Goal: Task Accomplishment & Management: Manage account settings

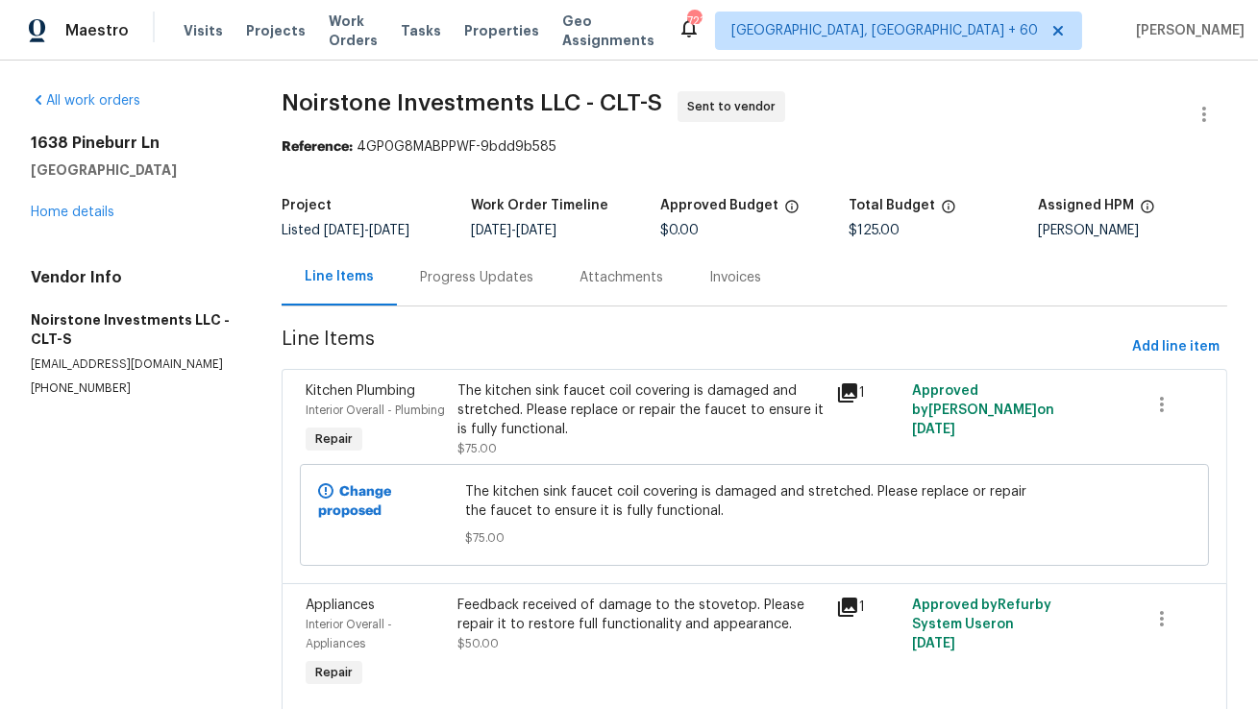
click at [456, 310] on section "Noirstone Investments LLC - CLT-S Sent to vendor Reference: 4GP0G8MABPPWF-9bdd9…" at bounding box center [755, 420] width 946 height 659
click at [470, 289] on div "Progress Updates" at bounding box center [477, 277] width 160 height 57
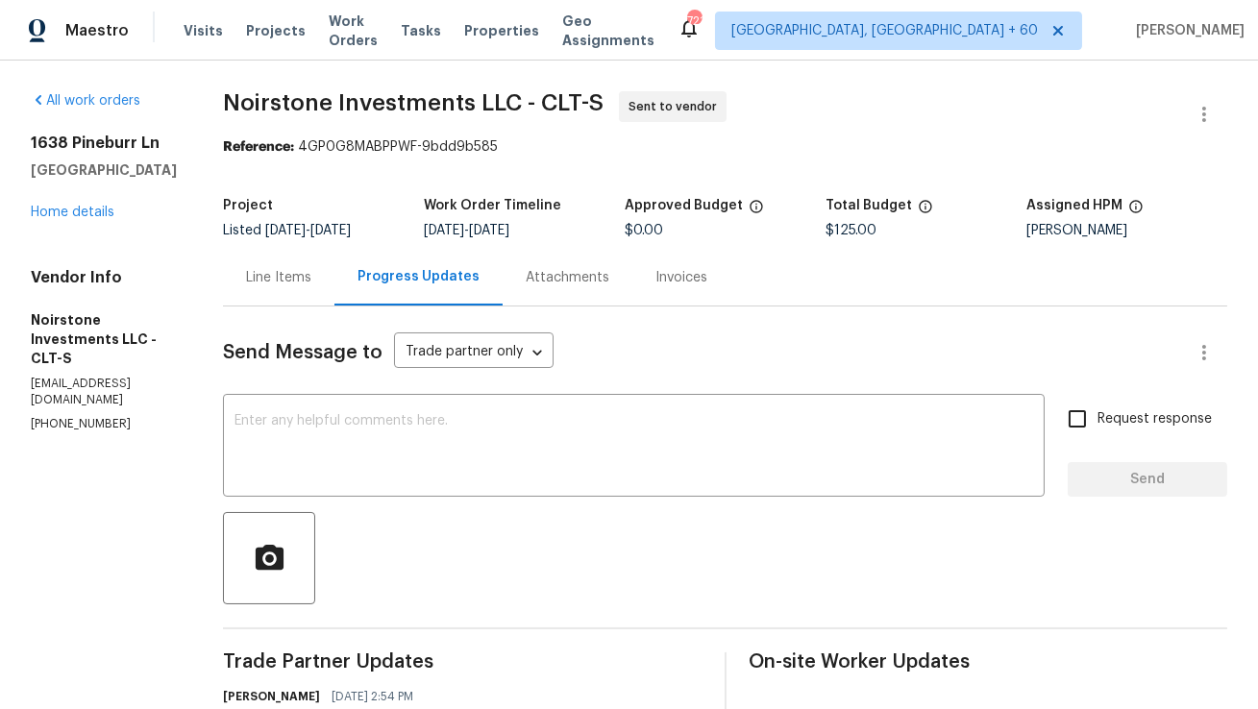
click at [77, 416] on p "(571) 215-1239" at bounding box center [104, 424] width 146 height 16
click at [42, 398] on section "All work orders 1638 Pineburr Ln Rock Hill, SC 29730 Home details Vendor Info N…" at bounding box center [104, 472] width 146 height 763
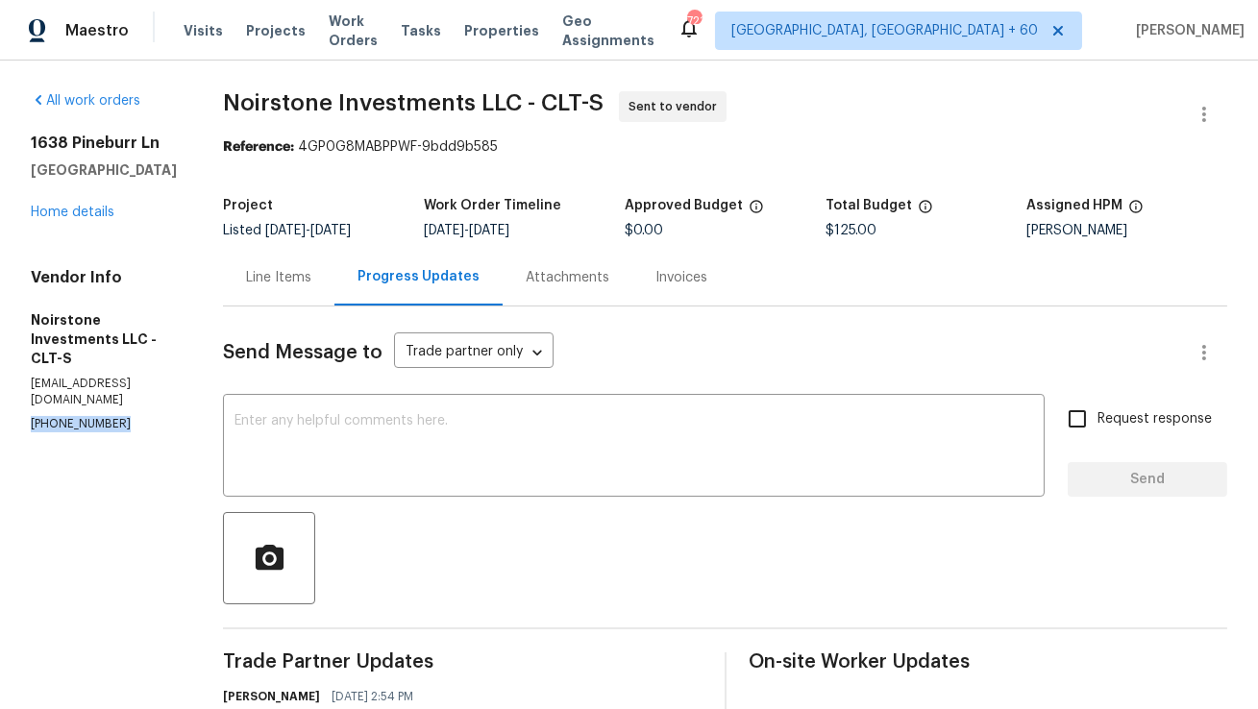
click at [42, 398] on section "All work orders 1638 Pineburr Ln Rock Hill, SC 29730 Home details Vendor Info N…" at bounding box center [104, 472] width 146 height 763
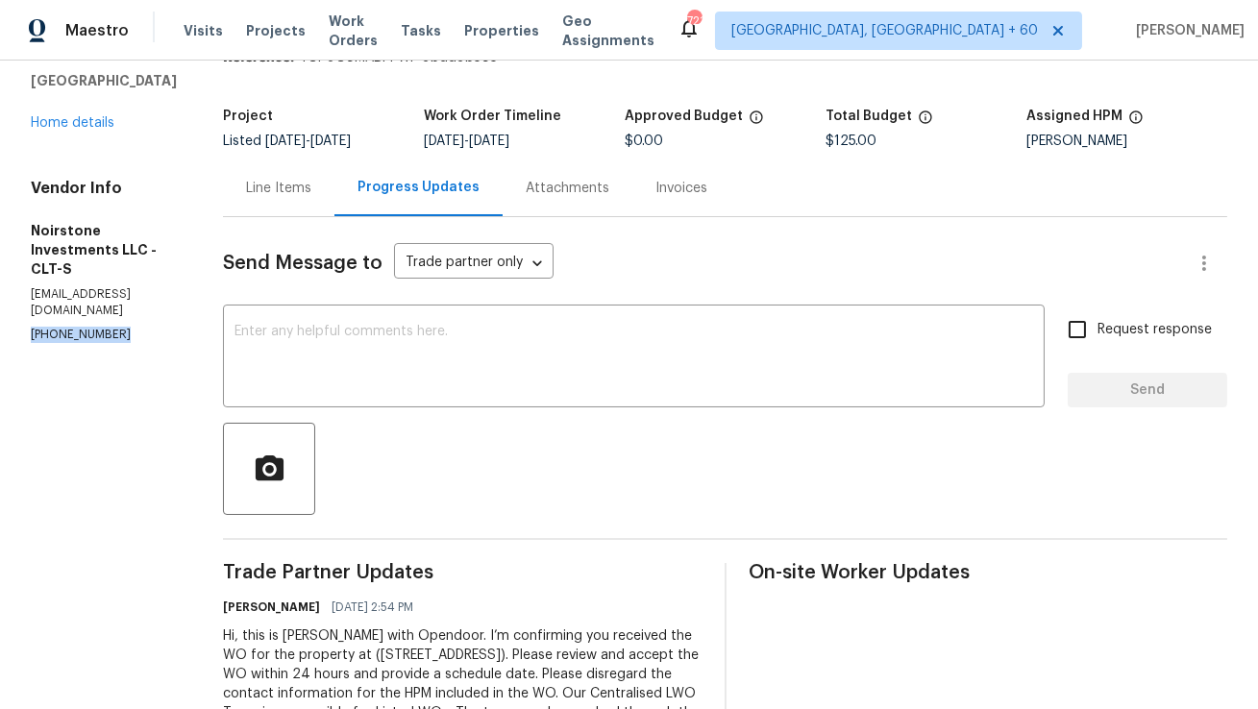
scroll to position [176, 0]
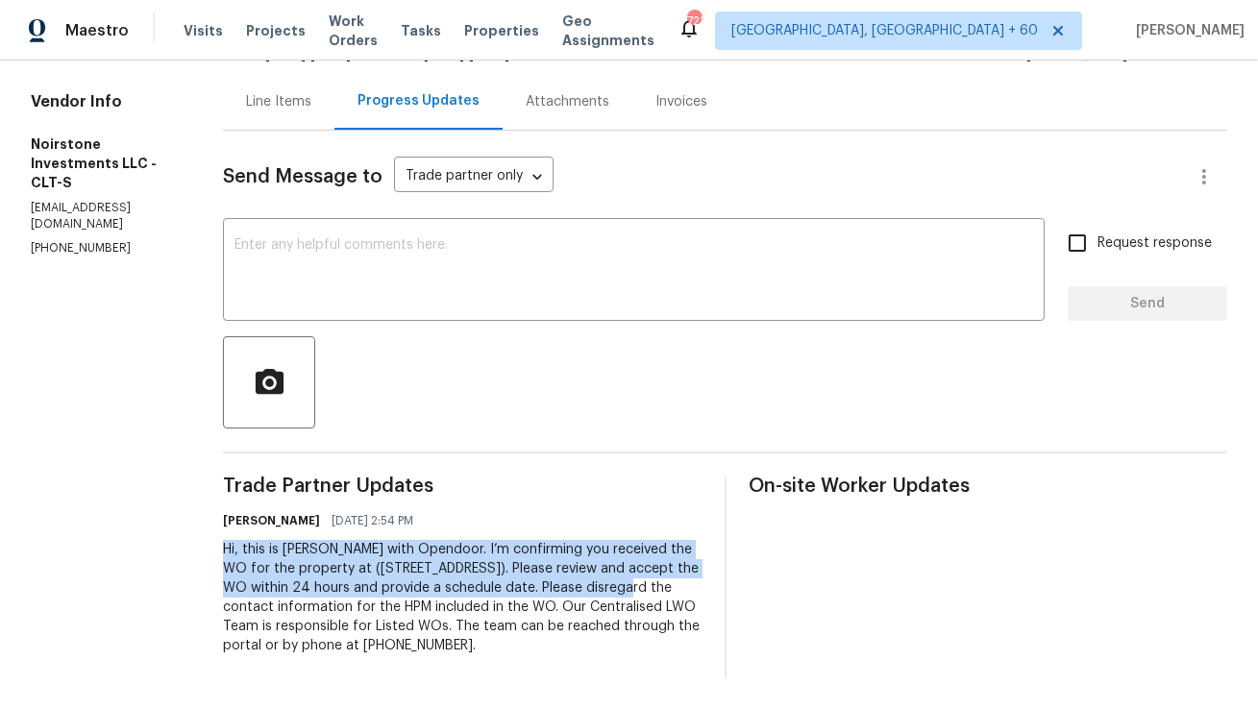
copy div "Hi, this is Anthony with Opendoor. I’m confirming you received the WO for the p…"
drag, startPoint x: 229, startPoint y: 548, endPoint x: 606, endPoint y: 591, distance: 380.2
click at [606, 591] on div "Hi, this is Anthony with Opendoor. I’m confirming you received the WO for the p…" at bounding box center [462, 597] width 479 height 115
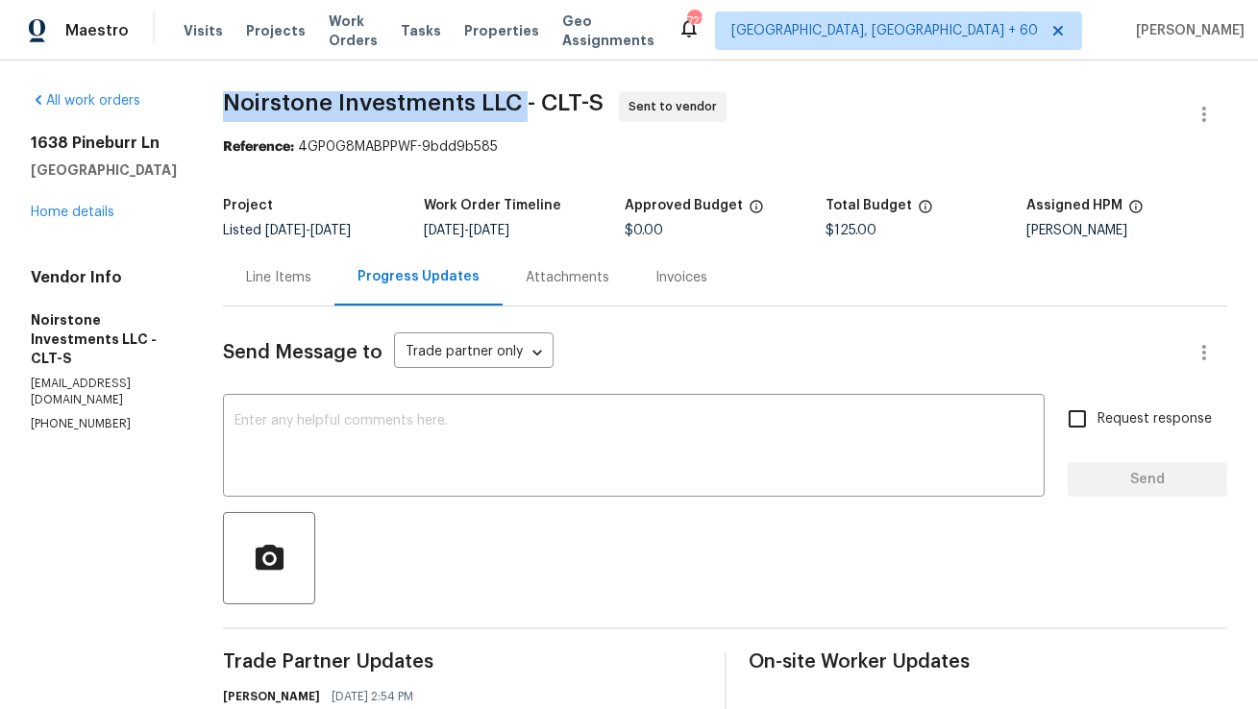
copy span "Noirstone Investments LLC"
drag, startPoint x: 229, startPoint y: 96, endPoint x: 526, endPoint y: 97, distance: 297.0
click at [526, 97] on span "Noirstone Investments LLC - CLT-S" at bounding box center [413, 102] width 381 height 23
copy span "Noirstone Investments LLC"
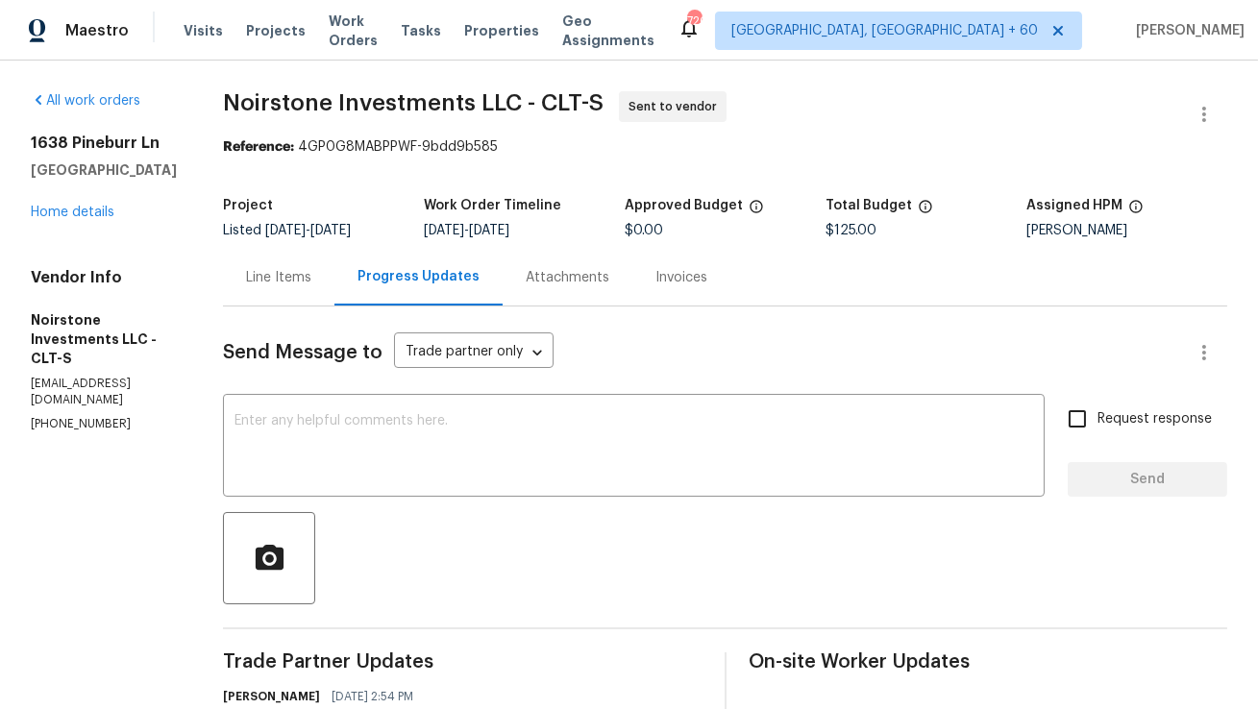
click at [331, 284] on div "Line Items" at bounding box center [278, 277] width 111 height 57
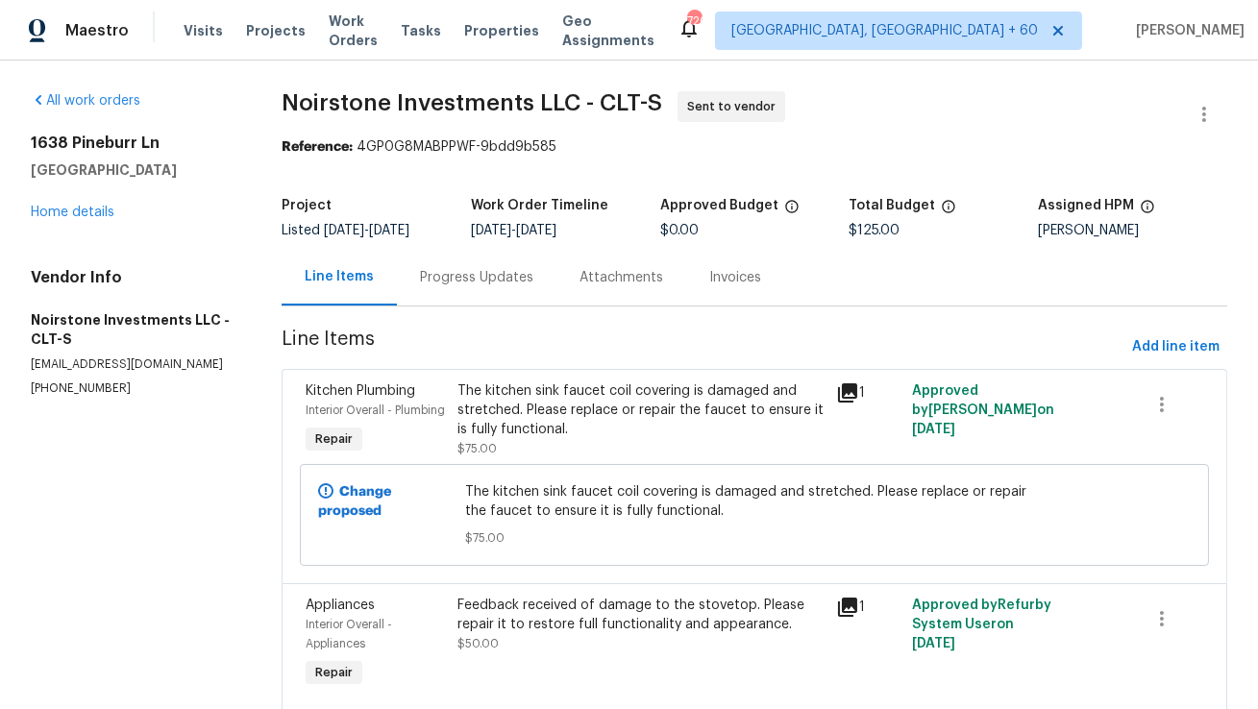
click at [461, 274] on div "Progress Updates" at bounding box center [476, 277] width 113 height 19
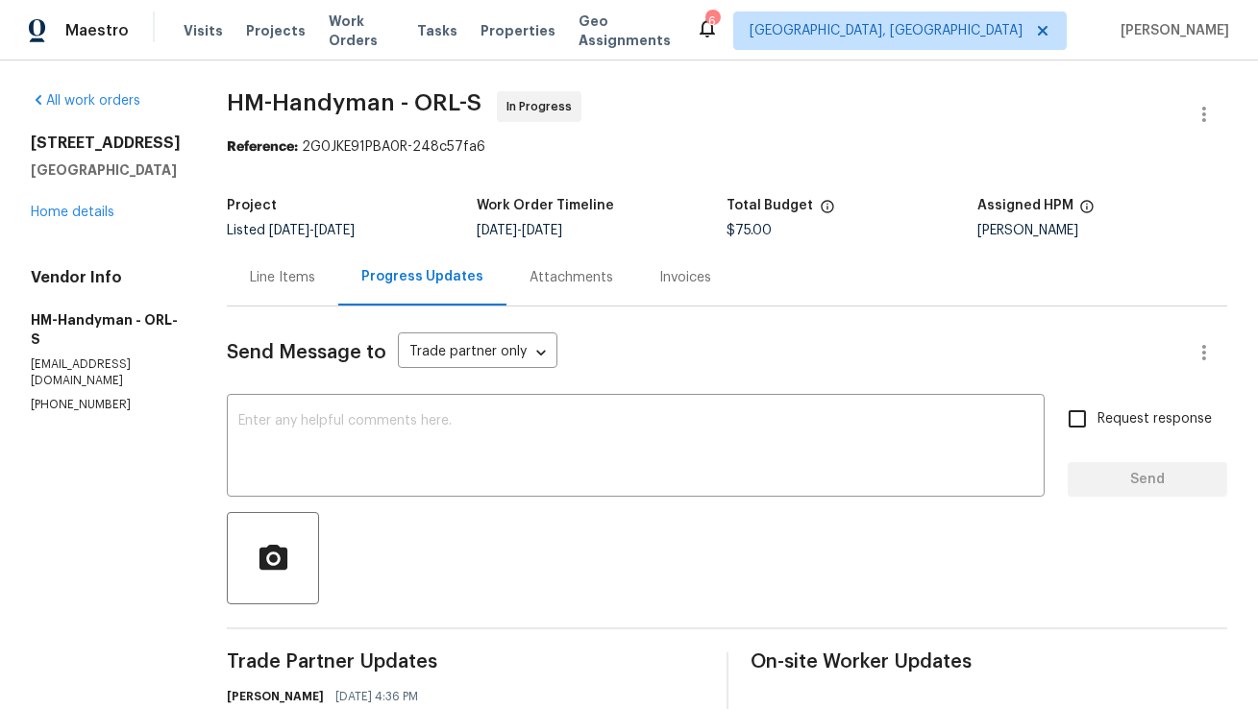
click at [338, 286] on div "Line Items" at bounding box center [282, 277] width 111 height 57
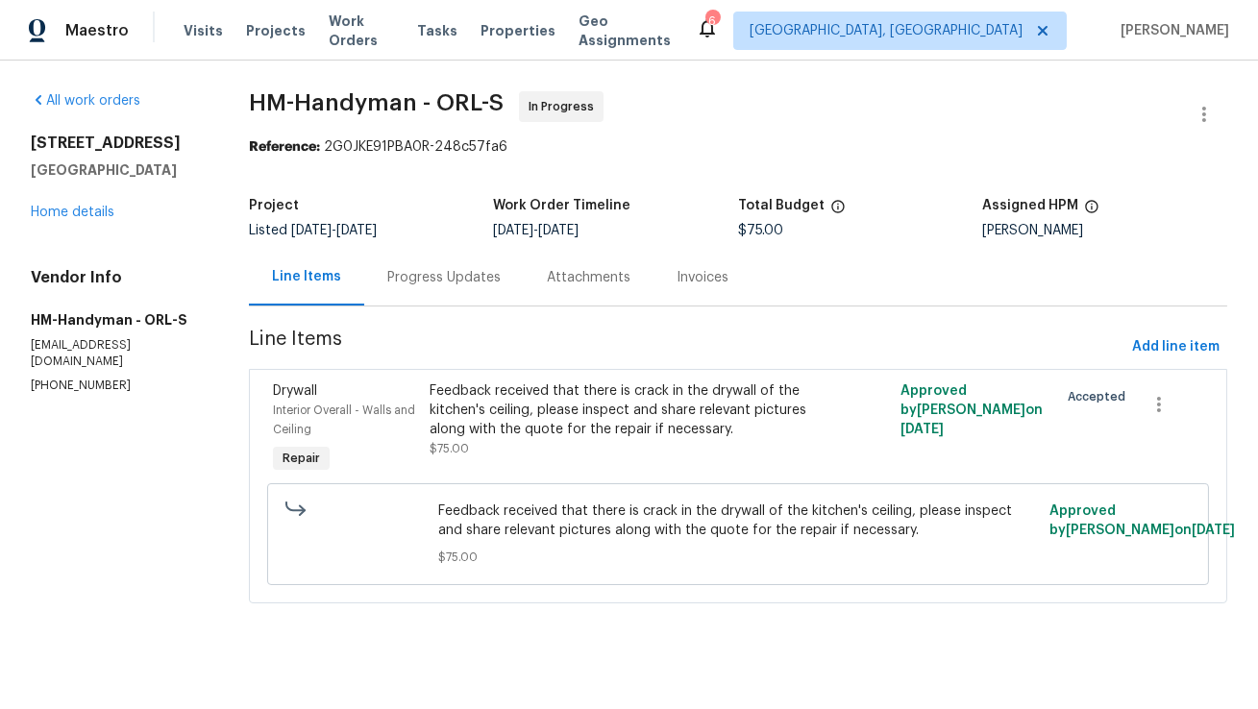
click at [482, 291] on div "Progress Updates" at bounding box center [444, 277] width 160 height 57
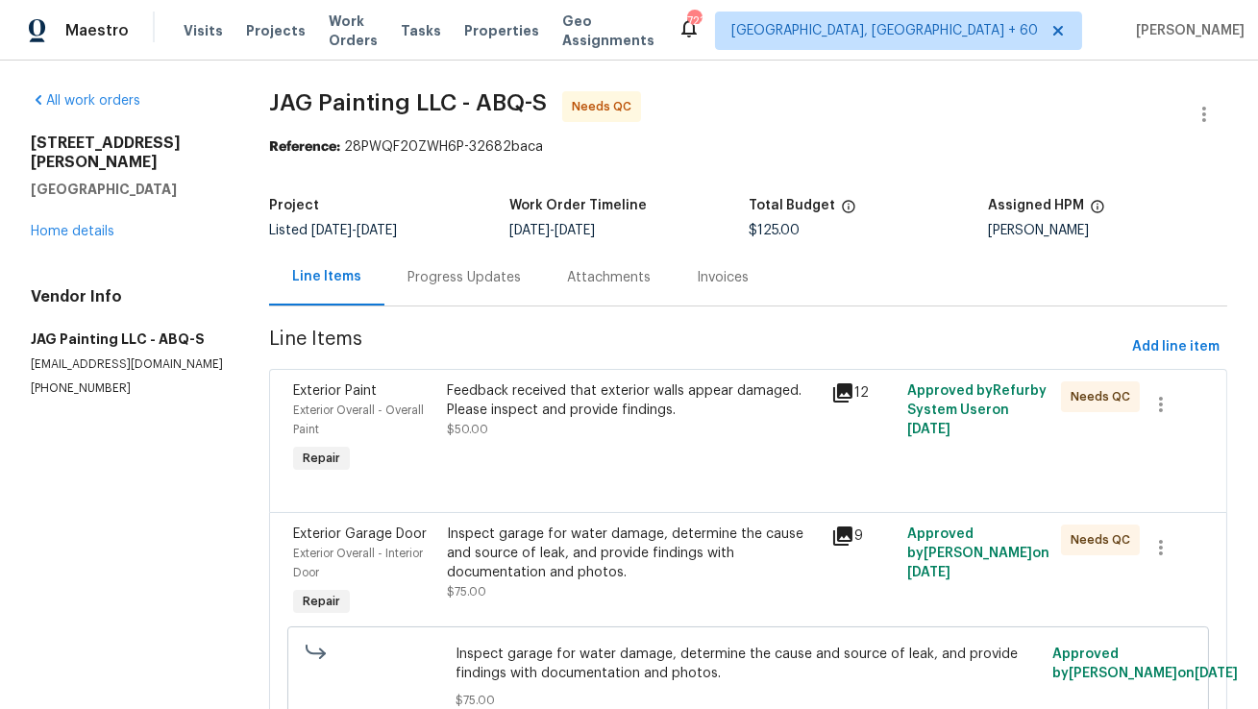
click at [482, 286] on div "Progress Updates" at bounding box center [464, 277] width 113 height 19
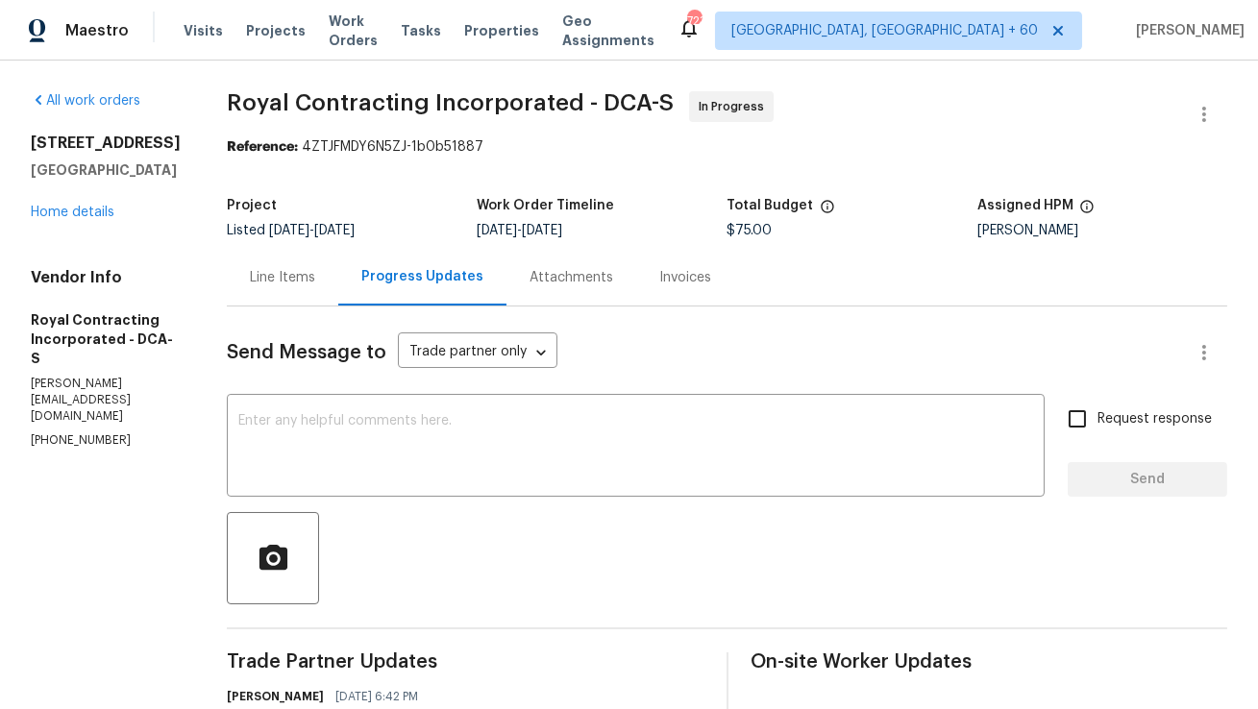
click at [305, 276] on div "Line Items" at bounding box center [282, 277] width 65 height 19
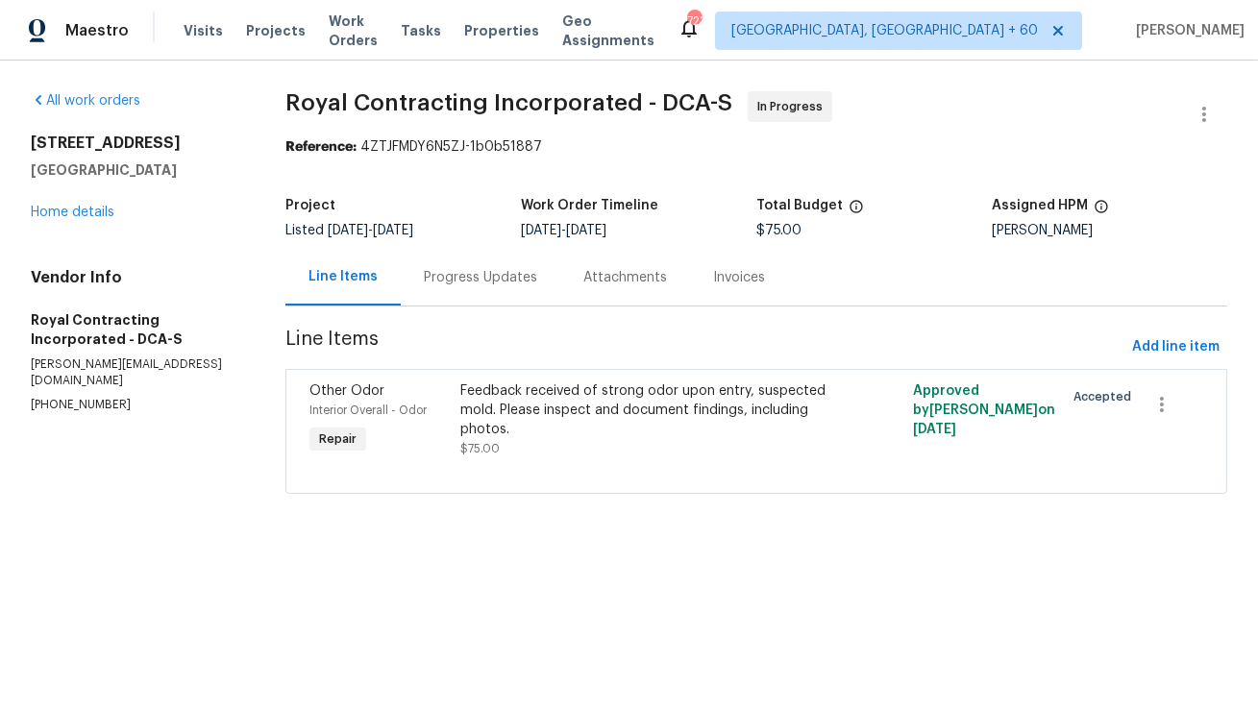
click at [480, 291] on div "Progress Updates" at bounding box center [481, 277] width 160 height 57
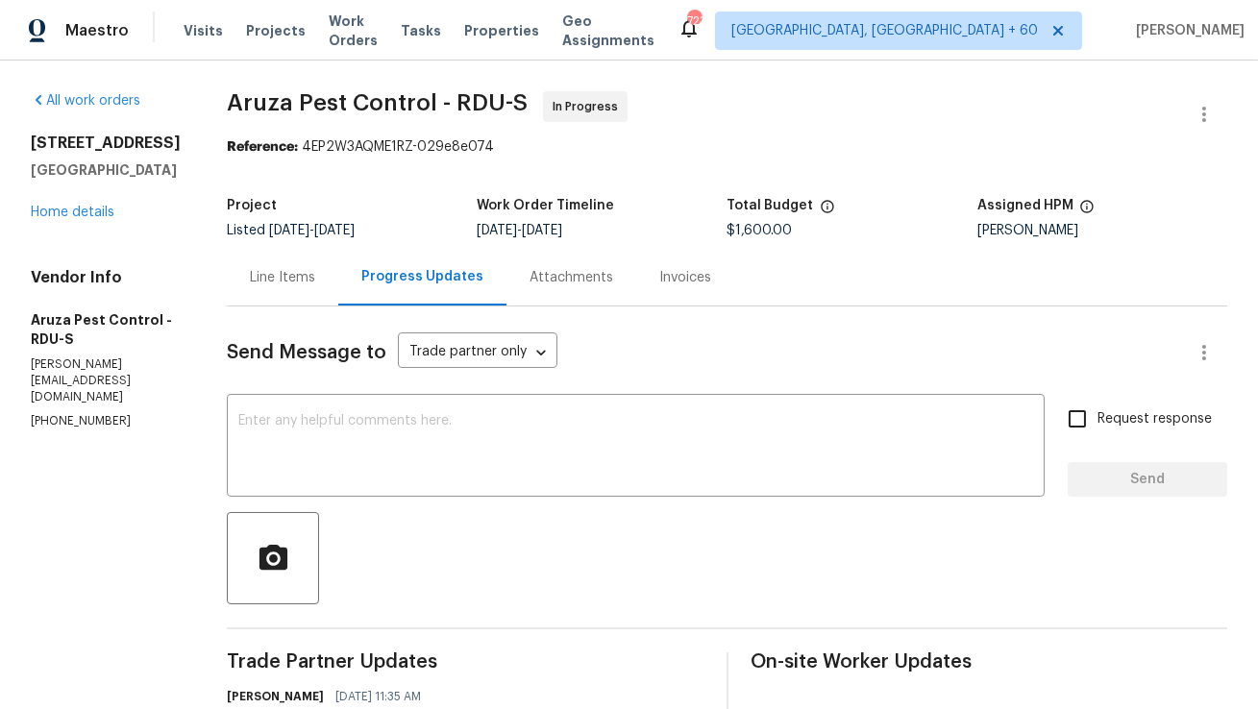
click at [307, 271] on div "Line Items" at bounding box center [282, 277] width 65 height 19
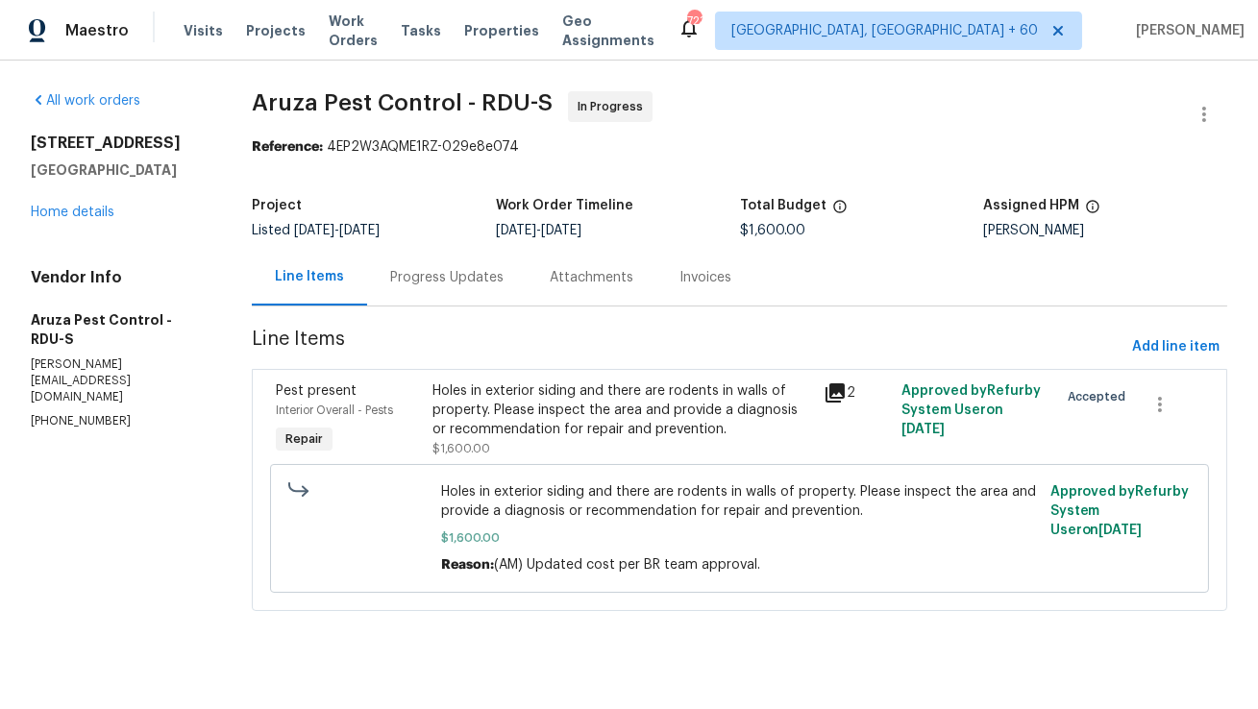
click at [444, 280] on div "Progress Updates" at bounding box center [446, 277] width 113 height 19
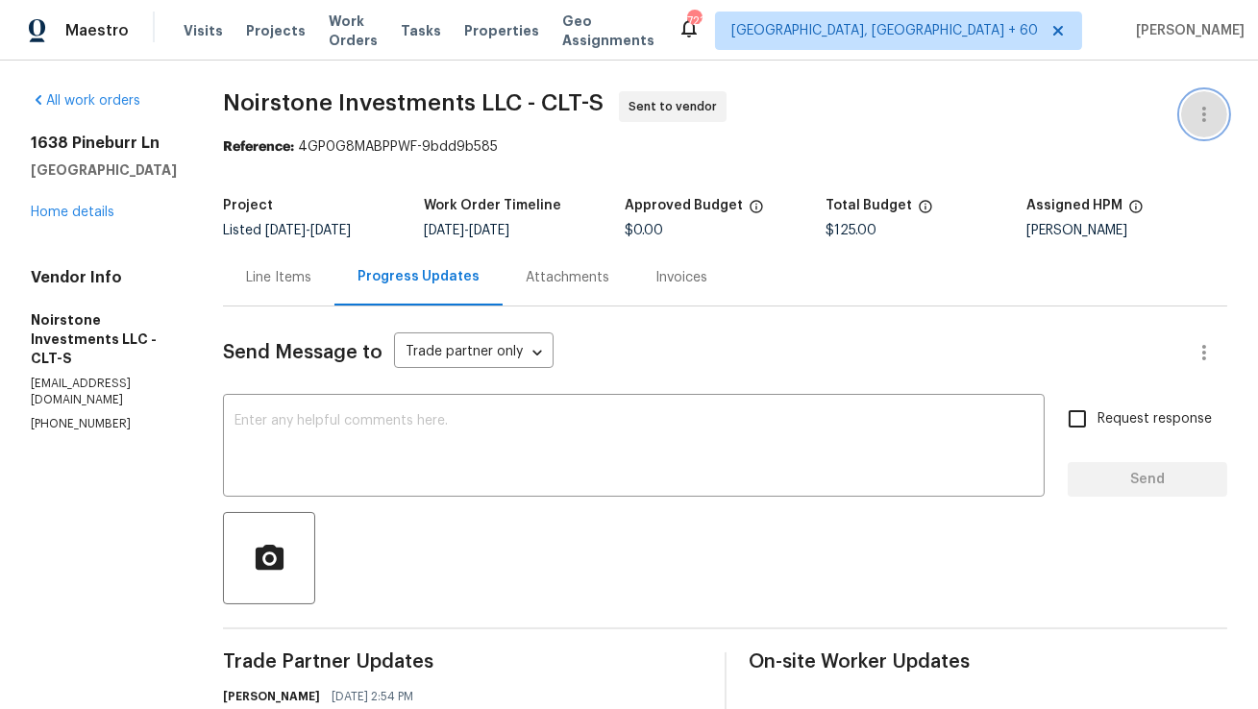
click at [1200, 120] on icon "button" at bounding box center [1204, 114] width 23 height 23
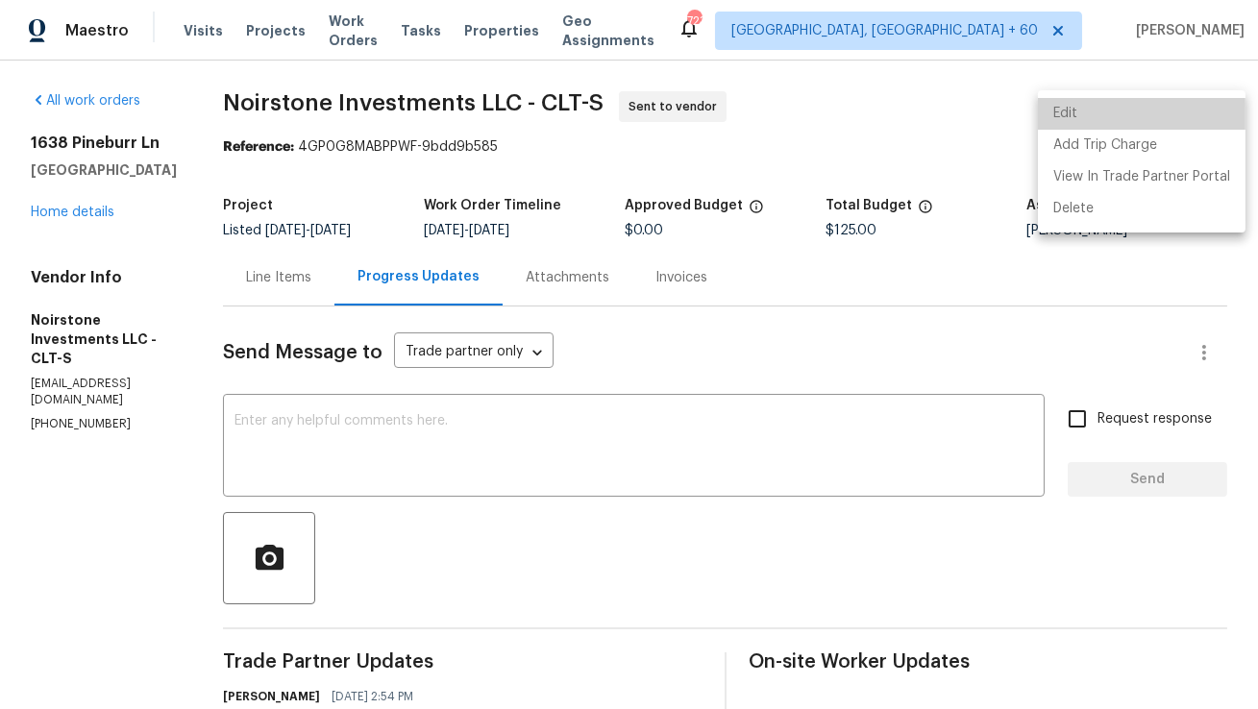
click at [1182, 116] on li "Edit" at bounding box center [1142, 114] width 208 height 32
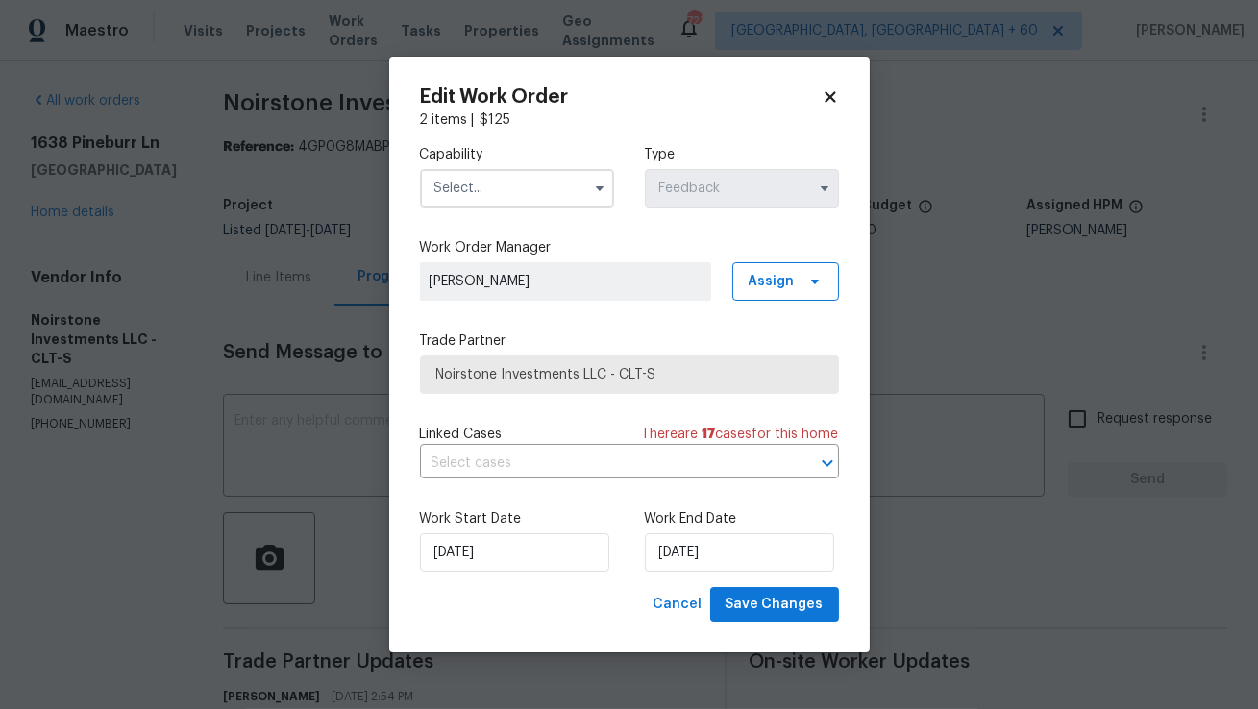
click at [557, 201] on input "text" at bounding box center [517, 188] width 194 height 38
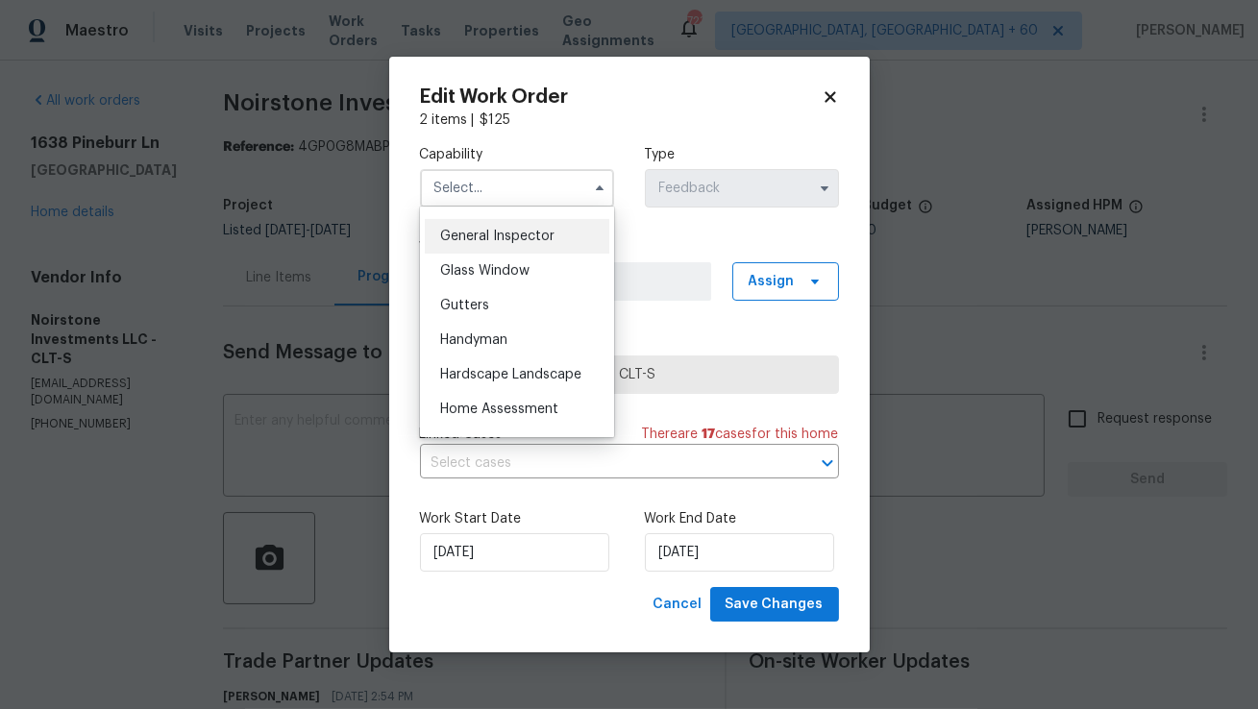
scroll to position [951, 0]
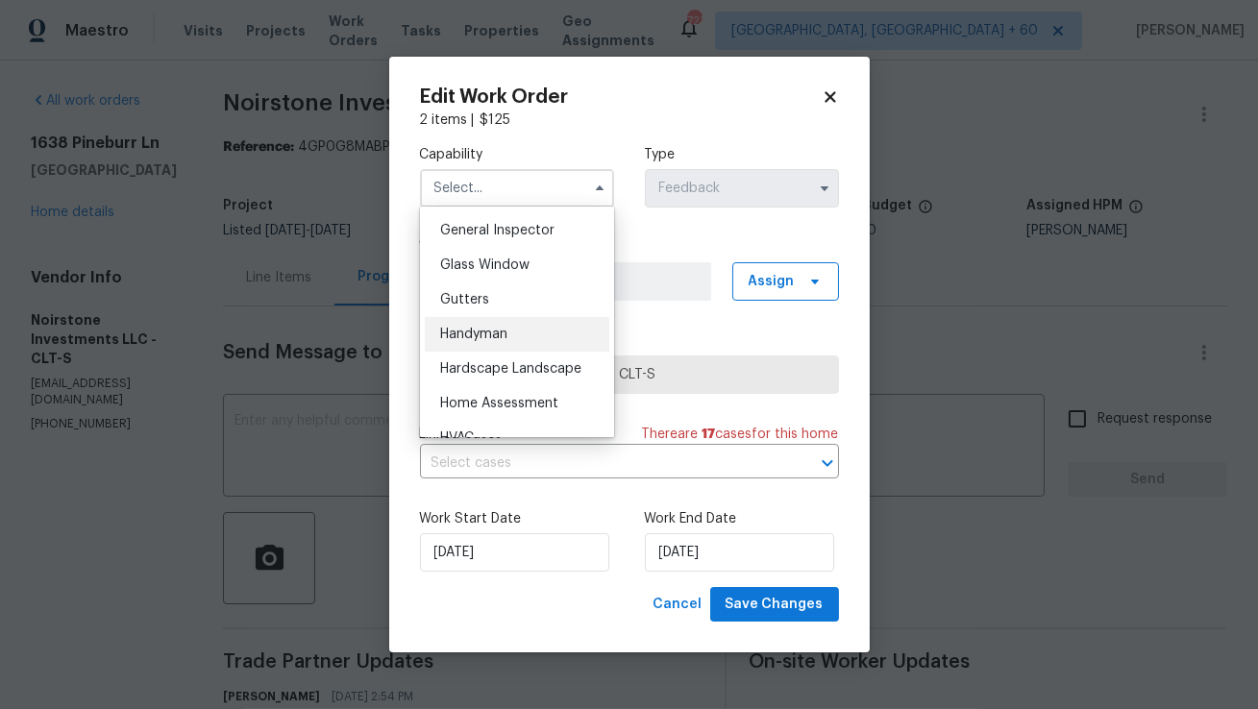
click at [527, 335] on div "Handyman" at bounding box center [517, 334] width 185 height 35
type input "Handyman"
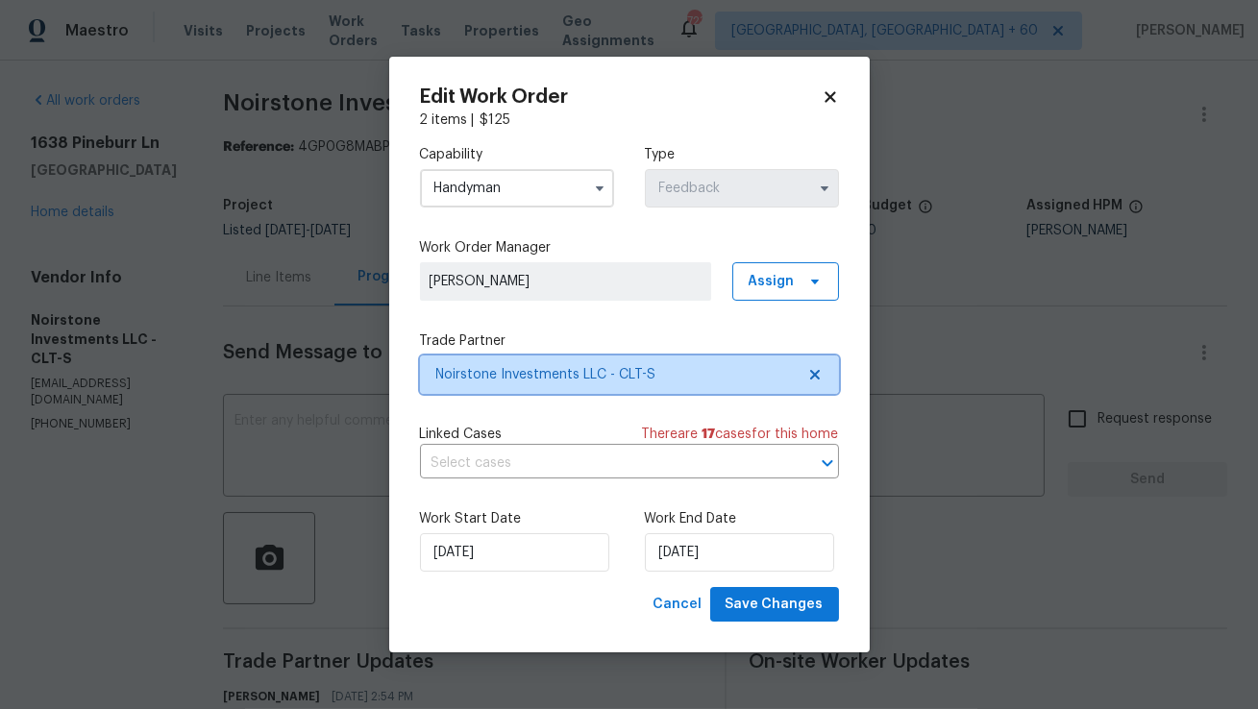
click at [606, 359] on span "Noirstone Investments LLC - CLT-S" at bounding box center [629, 375] width 419 height 38
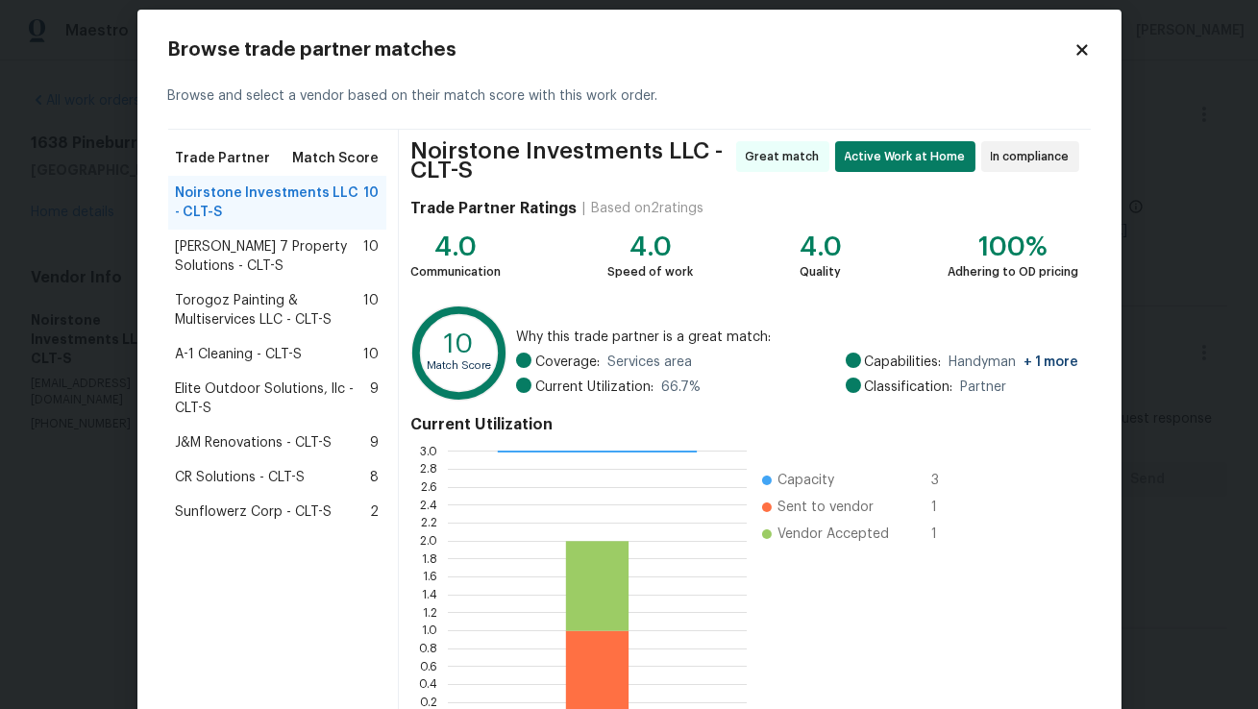
scroll to position [20, 0]
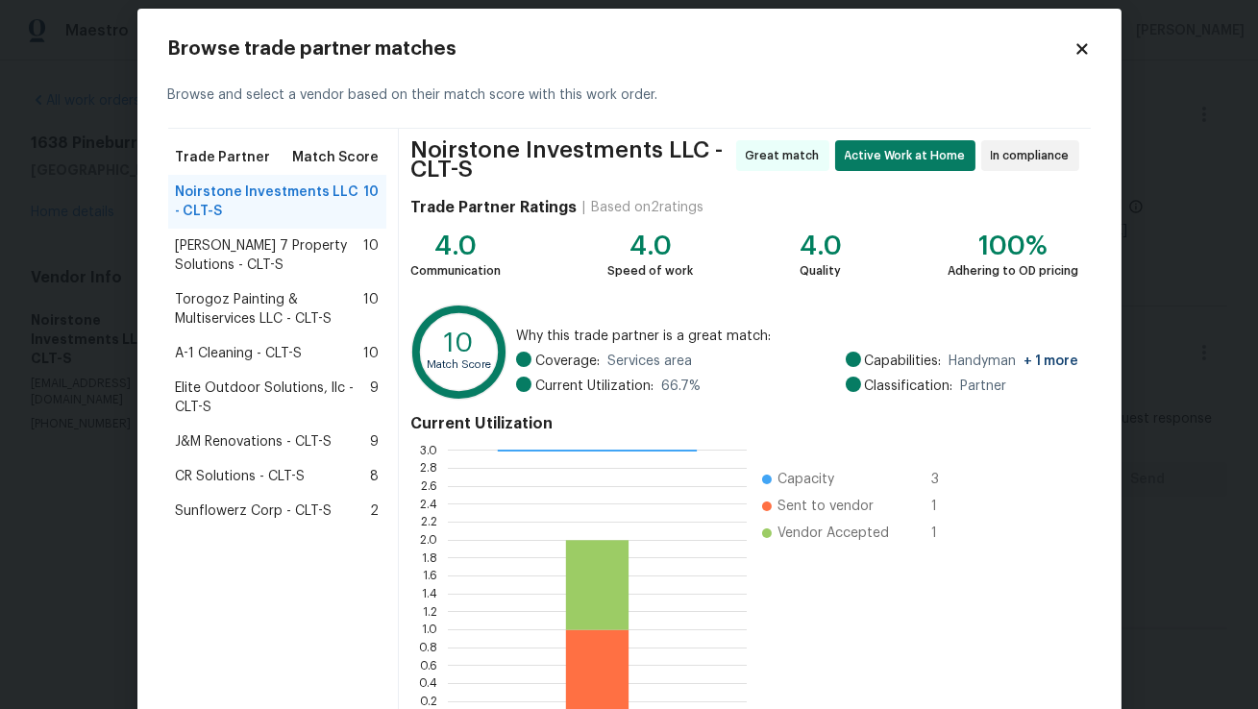
click at [276, 247] on span "Harris 7 Property Solutions - CLT-S" at bounding box center [270, 255] width 188 height 38
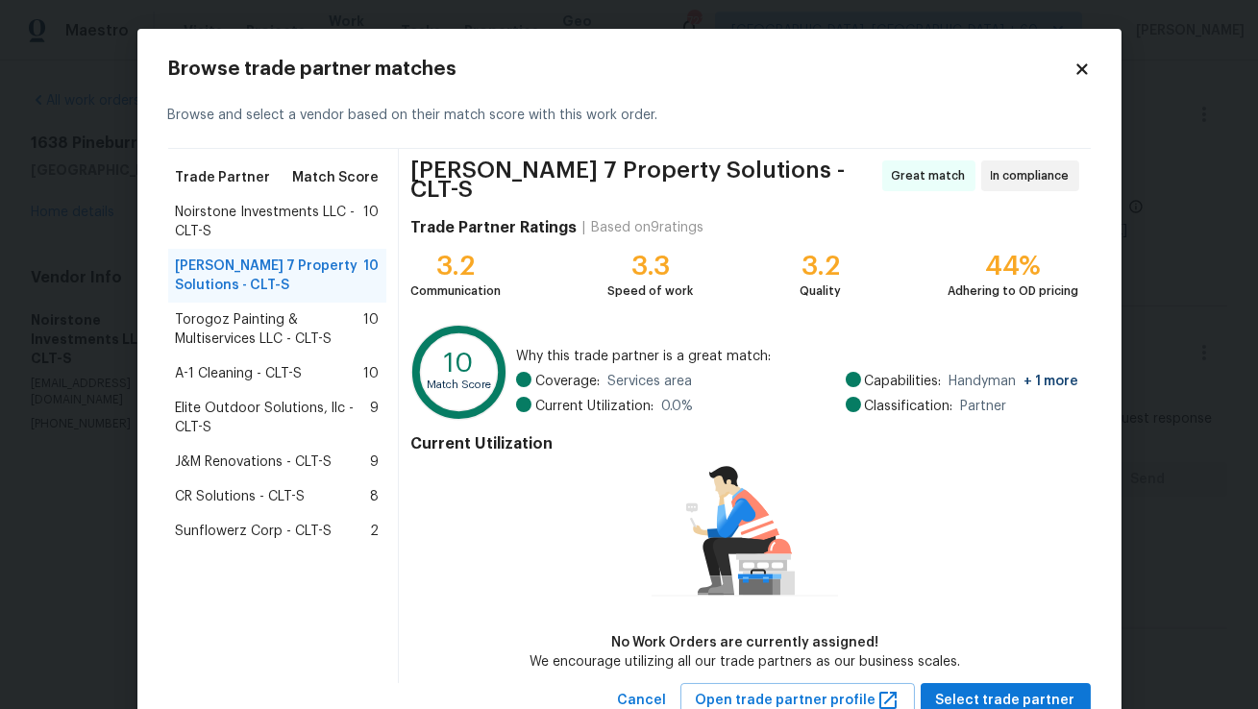
click at [268, 249] on div "Harris 7 Property Solutions - CLT-S 10" at bounding box center [277, 276] width 219 height 54
click at [279, 210] on span "Noirstone Investments LLC - CLT-S" at bounding box center [270, 222] width 188 height 38
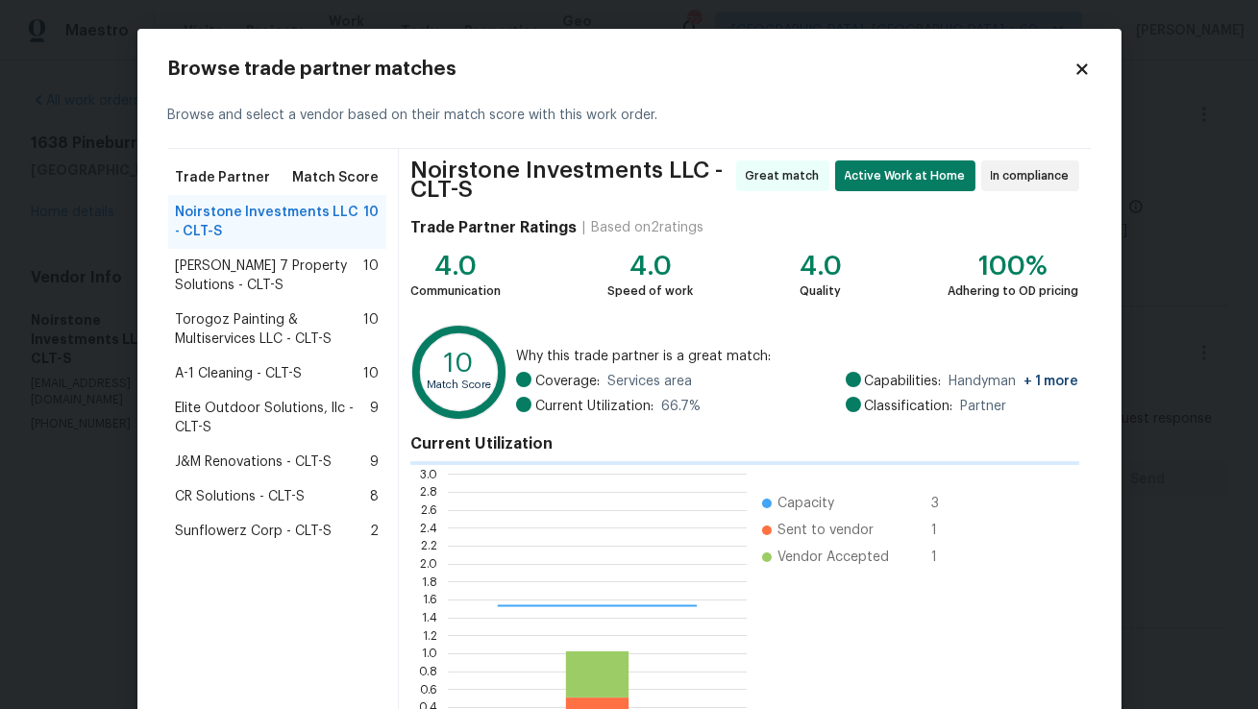
scroll to position [269, 298]
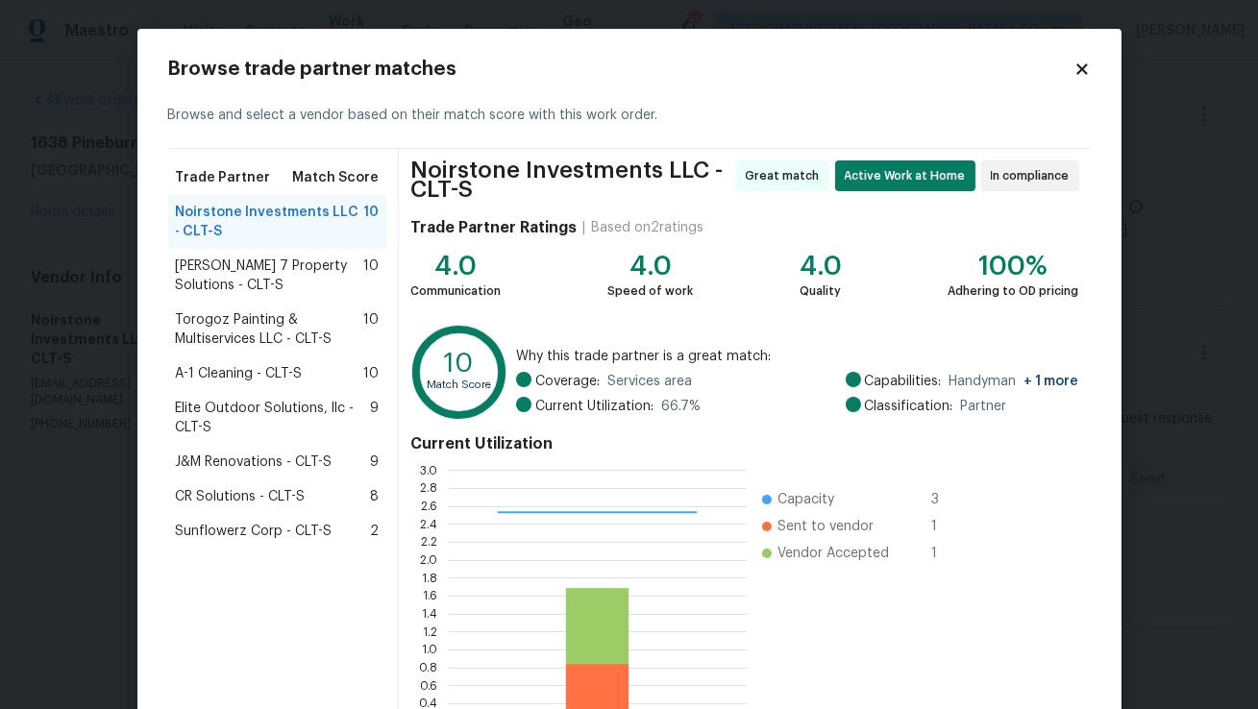
click at [273, 283] on span "Harris 7 Property Solutions - CLT-S" at bounding box center [270, 276] width 188 height 38
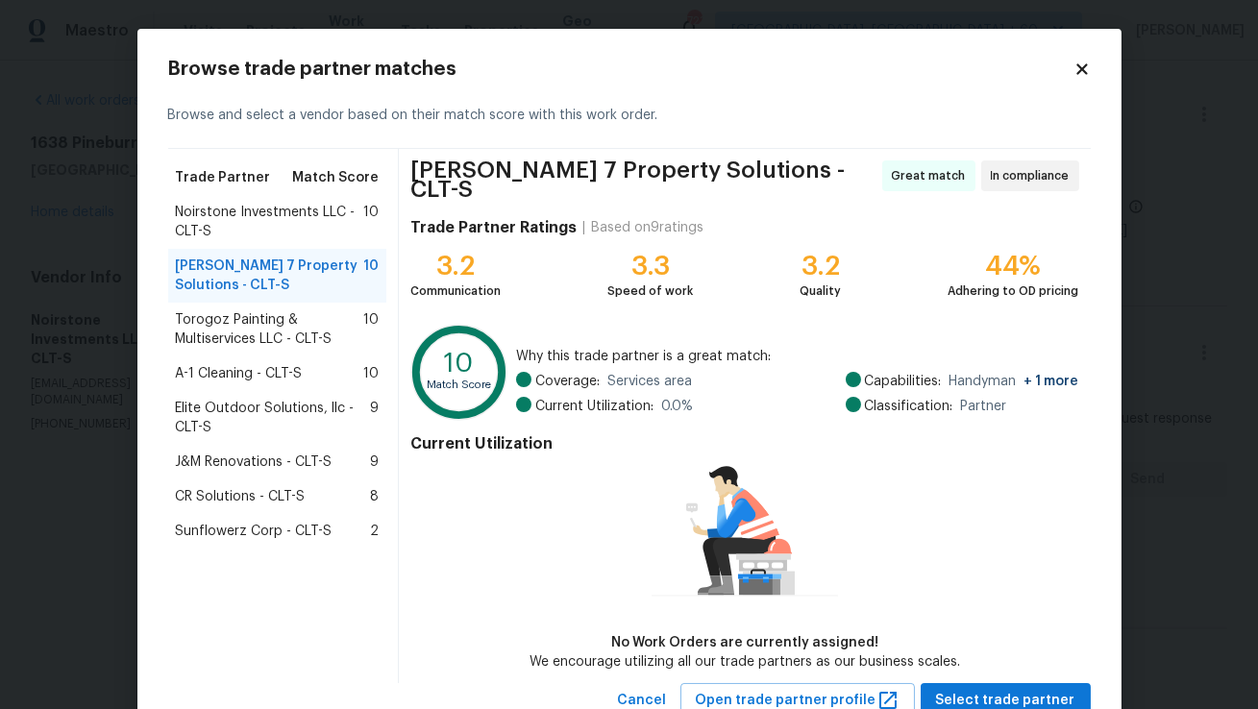
click at [267, 348] on span "Torogoz Painting & Multiservices LLC - CLT-S" at bounding box center [270, 329] width 188 height 38
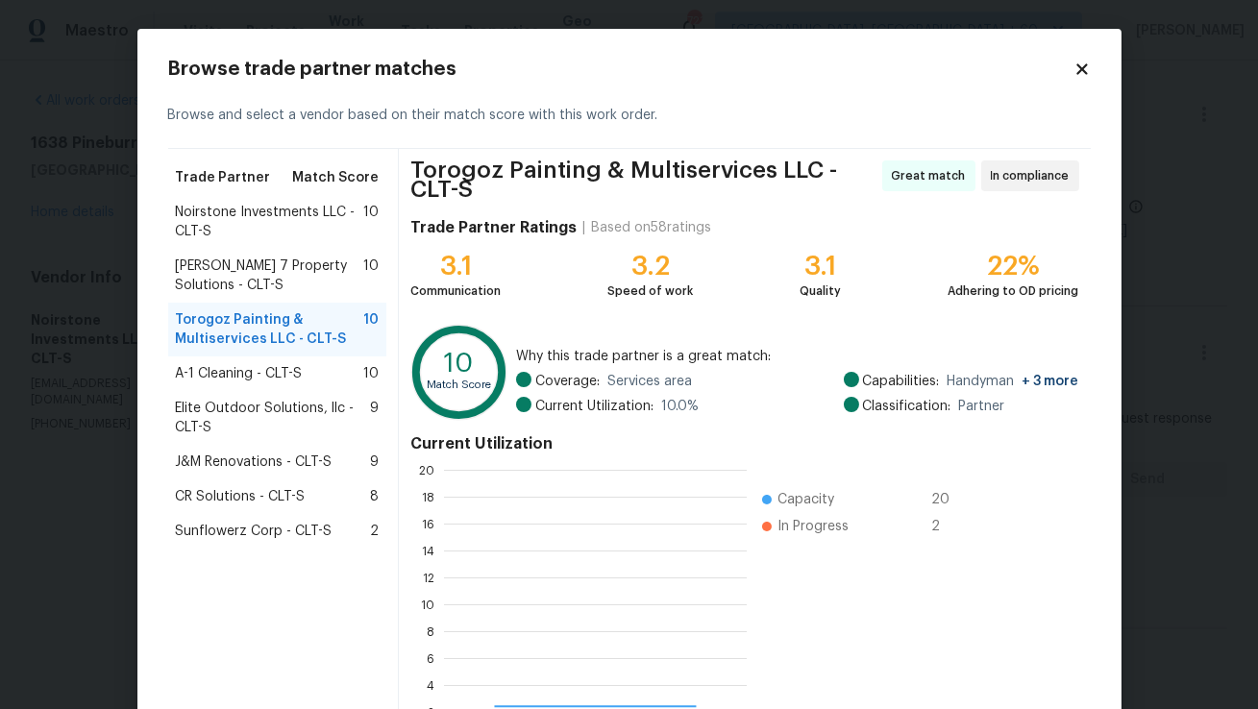
scroll to position [269, 303]
click at [288, 280] on span "Harris 7 Property Solutions - CLT-S" at bounding box center [270, 276] width 188 height 38
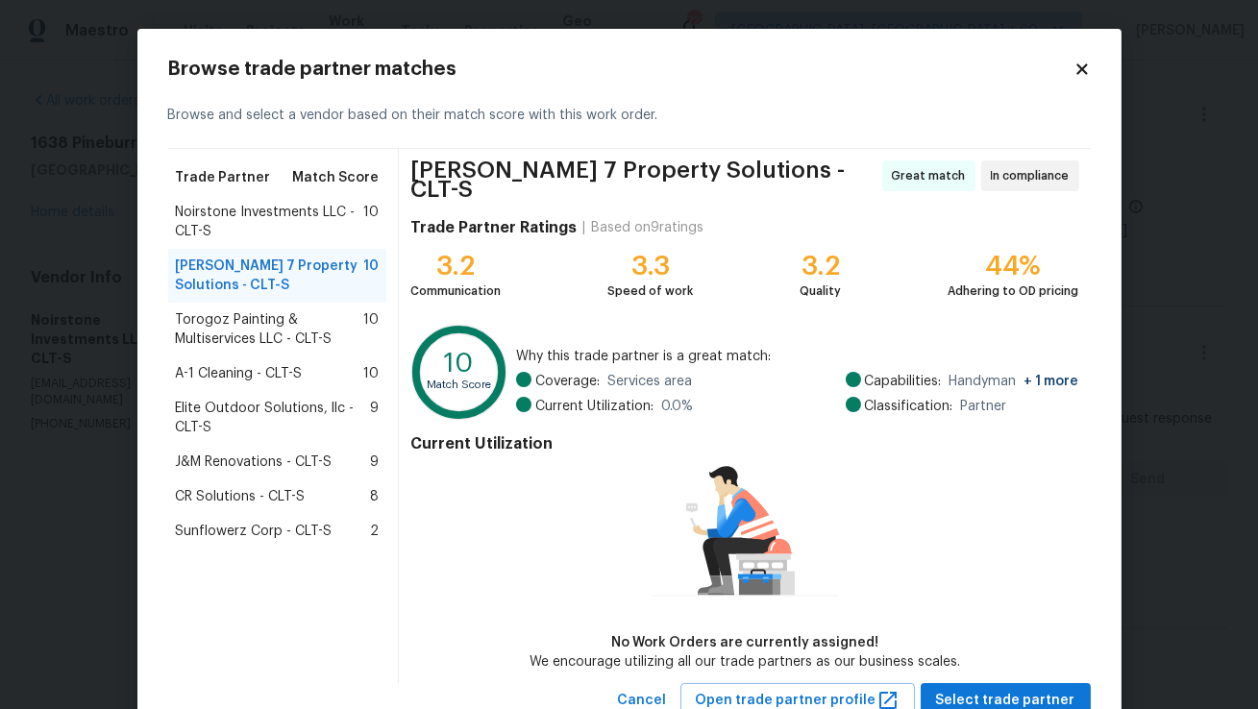
click at [284, 382] on span "A-1 Cleaning - CLT-S" at bounding box center [239, 373] width 127 height 19
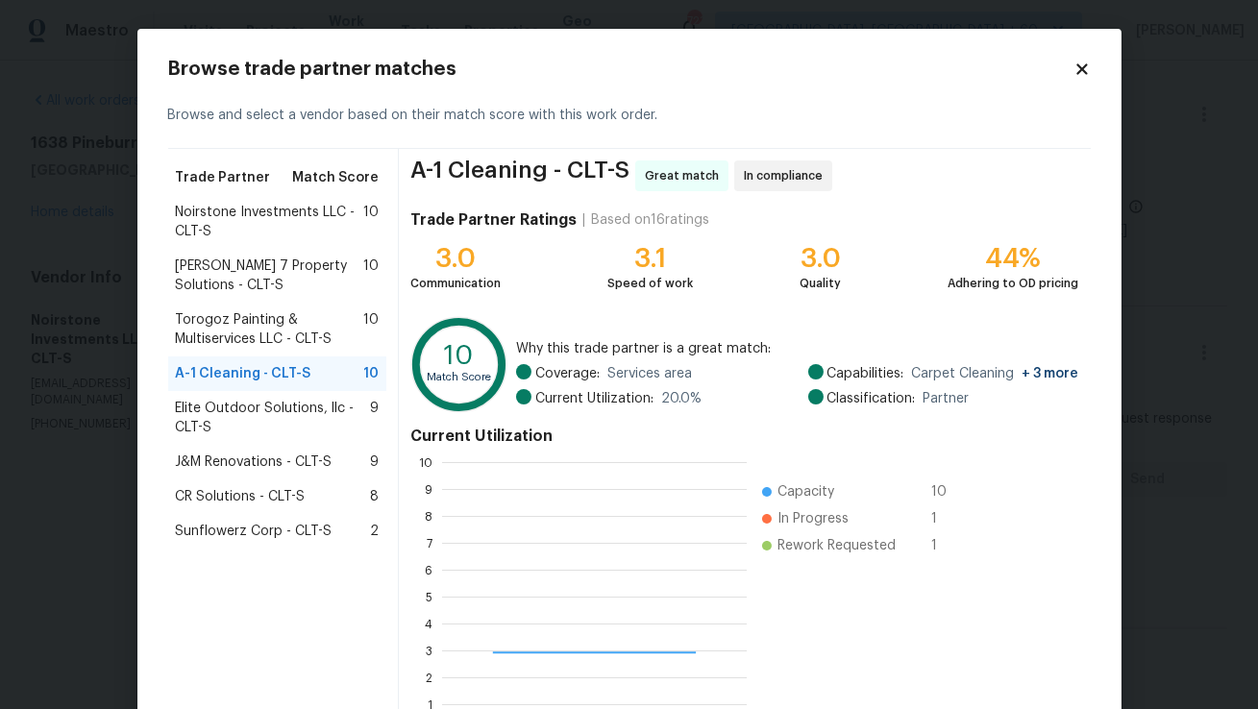
scroll to position [269, 304]
click at [314, 268] on span "Harris 7 Property Solutions - CLT-S" at bounding box center [270, 276] width 188 height 38
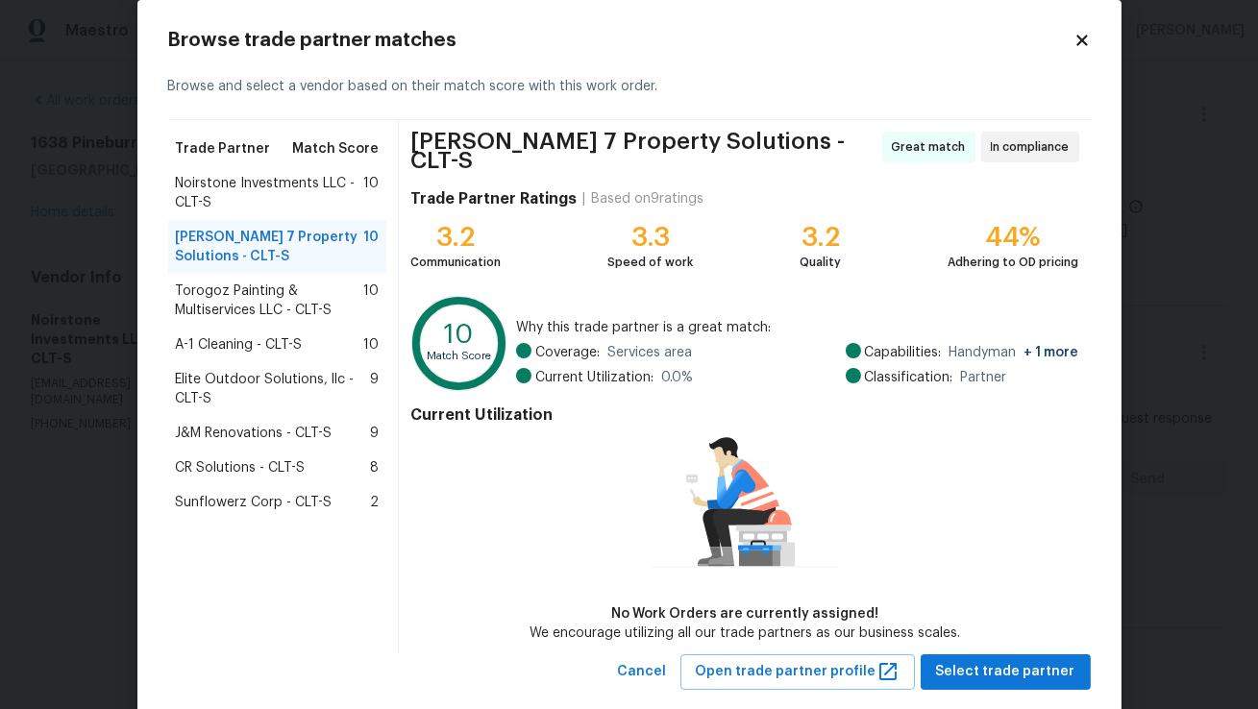
scroll to position [37, 0]
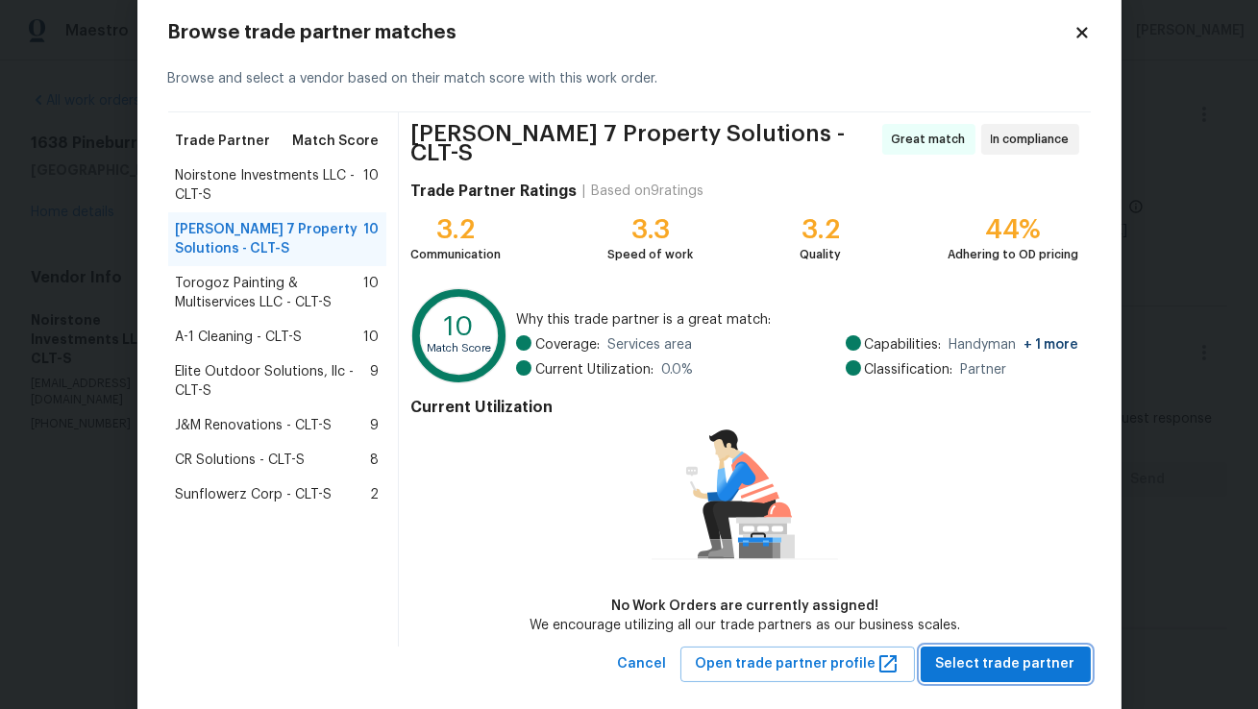
click at [1002, 656] on span "Select trade partner" at bounding box center [1005, 665] width 139 height 24
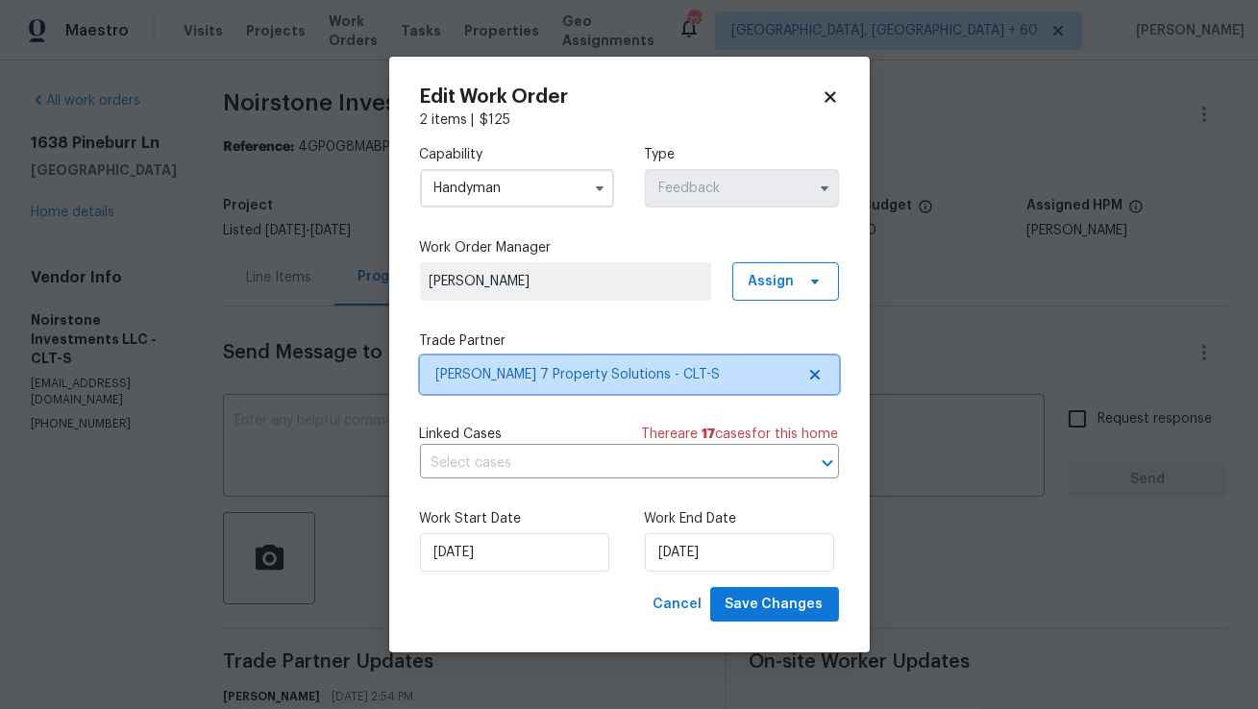
scroll to position [0, 0]
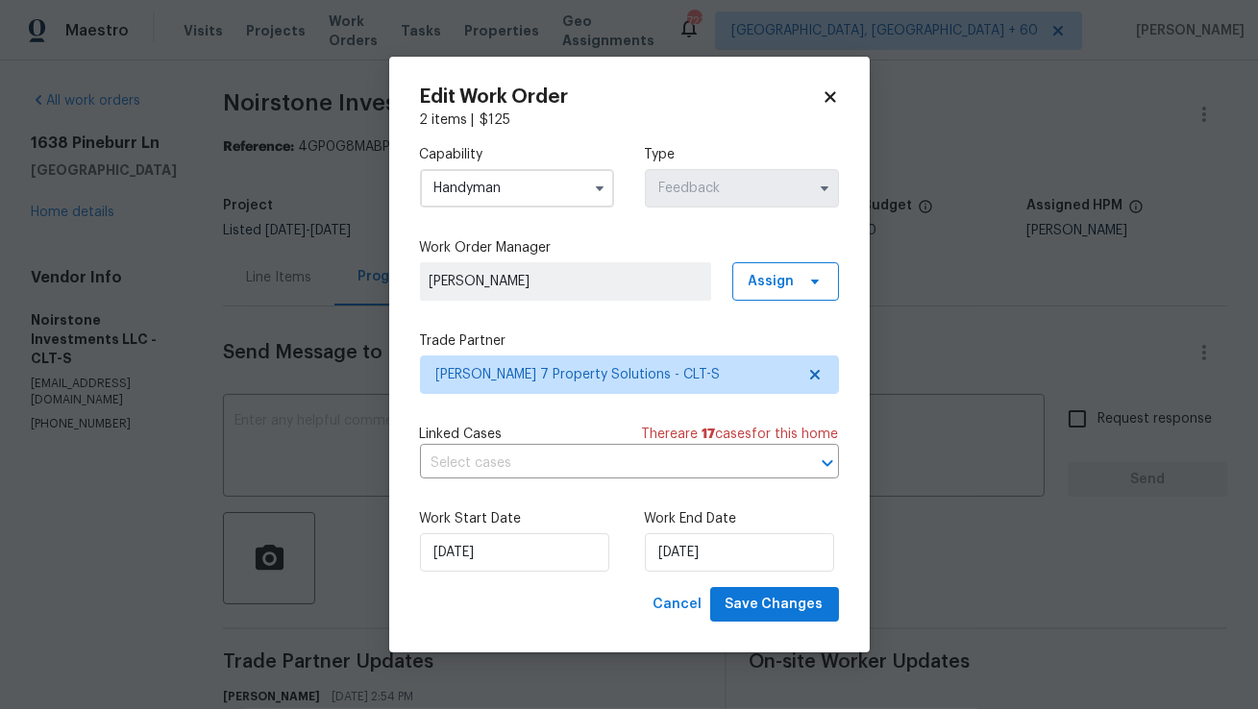
click at [831, 85] on div "Edit Work Order 2 items | $ 125 Capability Handyman Type Feedback Work Order Ma…" at bounding box center [629, 355] width 481 height 597
click at [827, 95] on icon at bounding box center [830, 96] width 11 height 11
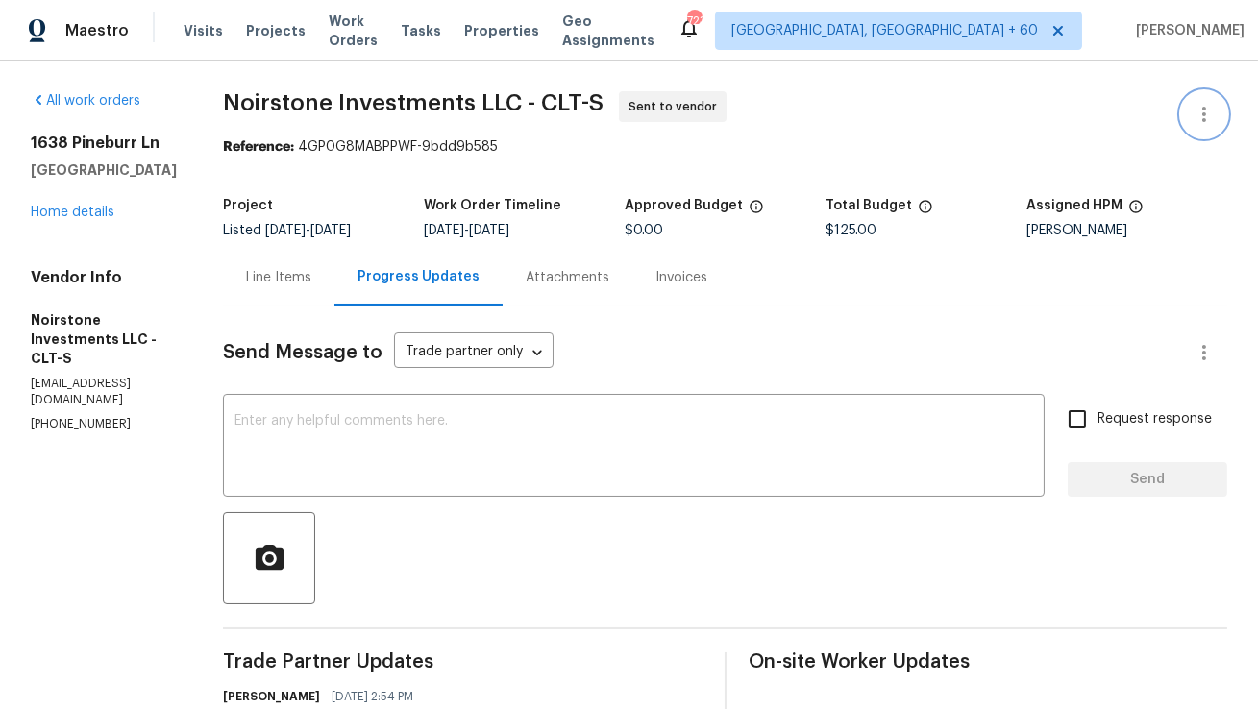
click at [1207, 121] on icon "button" at bounding box center [1204, 114] width 23 height 23
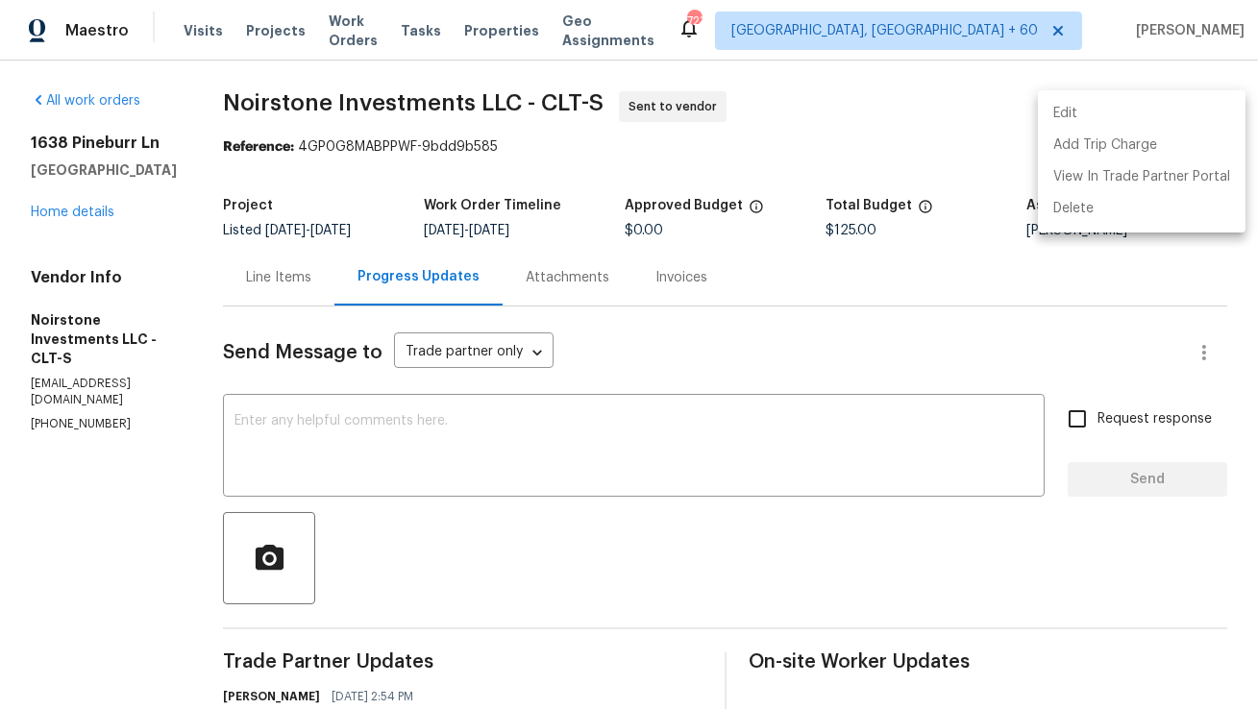
click at [1178, 122] on li "Edit" at bounding box center [1142, 114] width 208 height 32
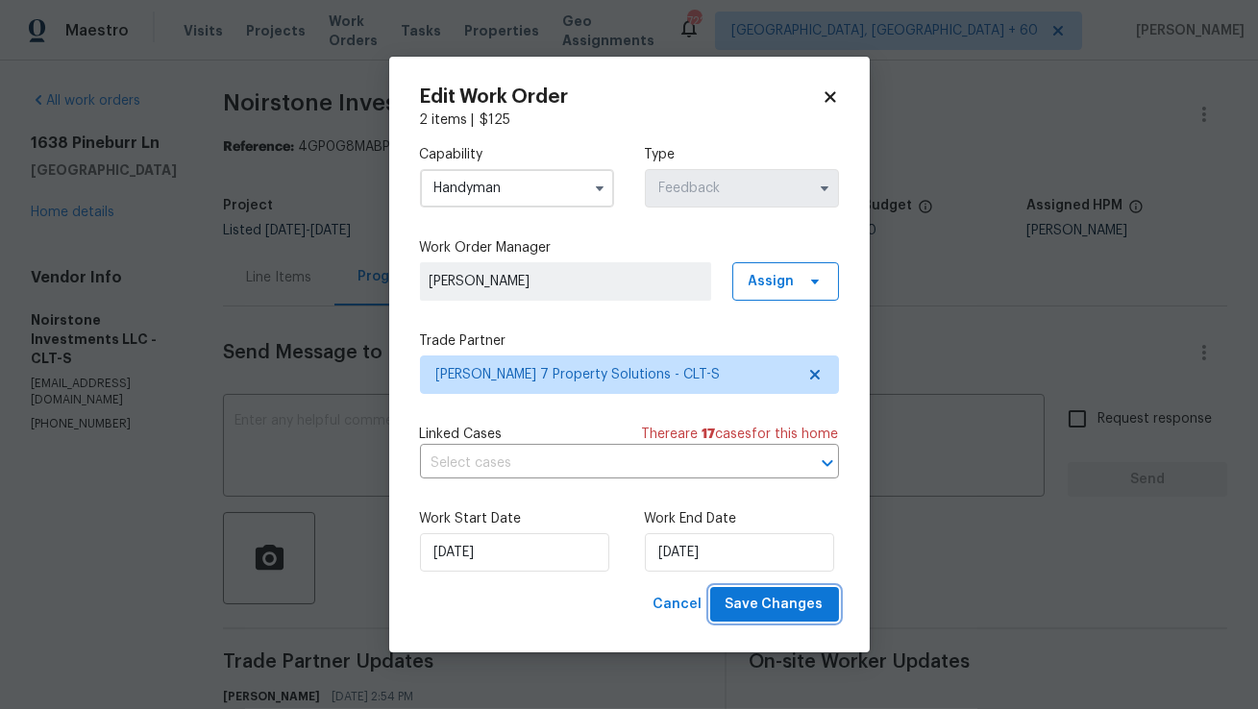
click at [752, 605] on span "Save Changes" at bounding box center [775, 605] width 98 height 24
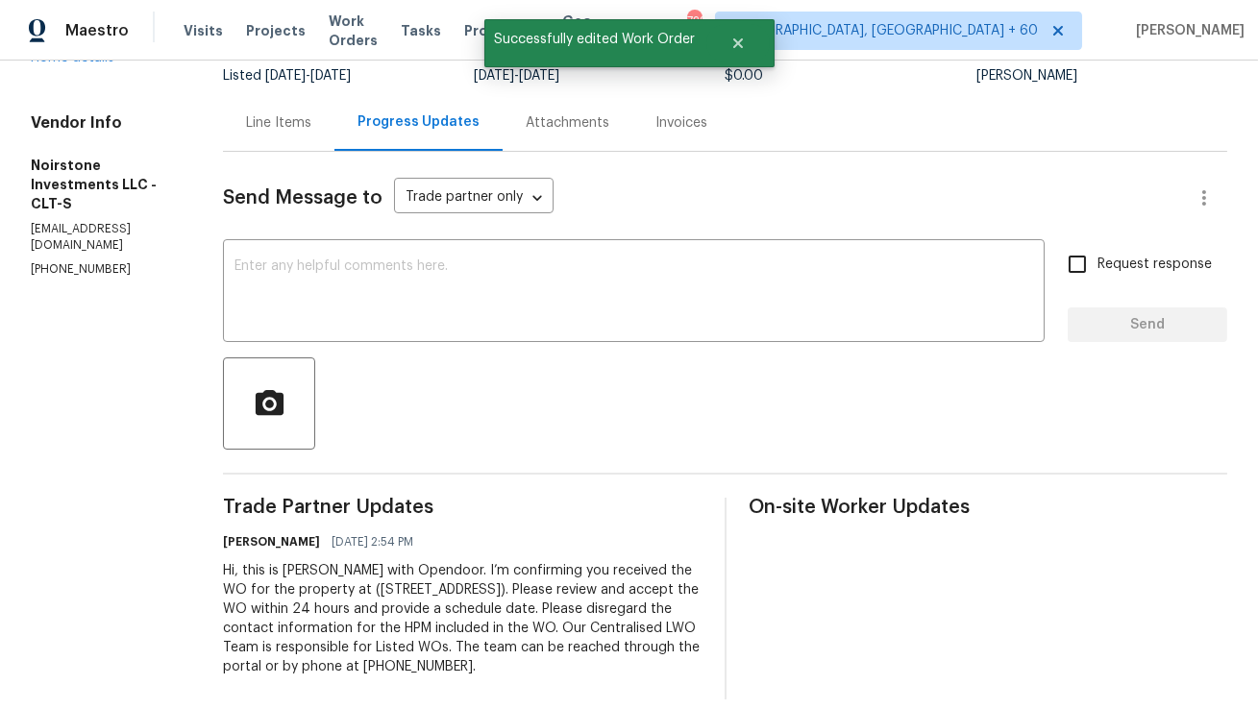
scroll to position [176, 0]
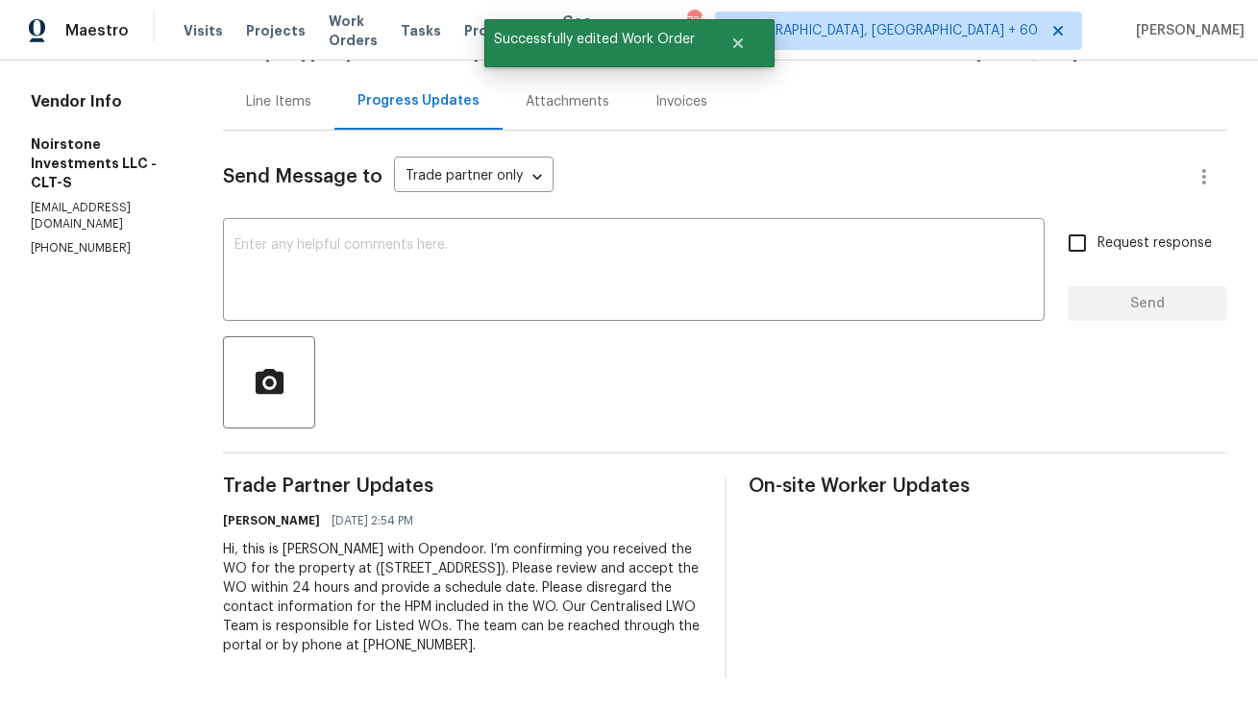
copy div "Hi, this is Anthony with Opendoor. I’m confirming you received the WO for the p…"
drag, startPoint x: 229, startPoint y: 553, endPoint x: 625, endPoint y: 653, distance: 408.4
click at [625, 653] on div "Hi, this is Anthony with Opendoor. I’m confirming you received the WO for the p…" at bounding box center [462, 597] width 479 height 115
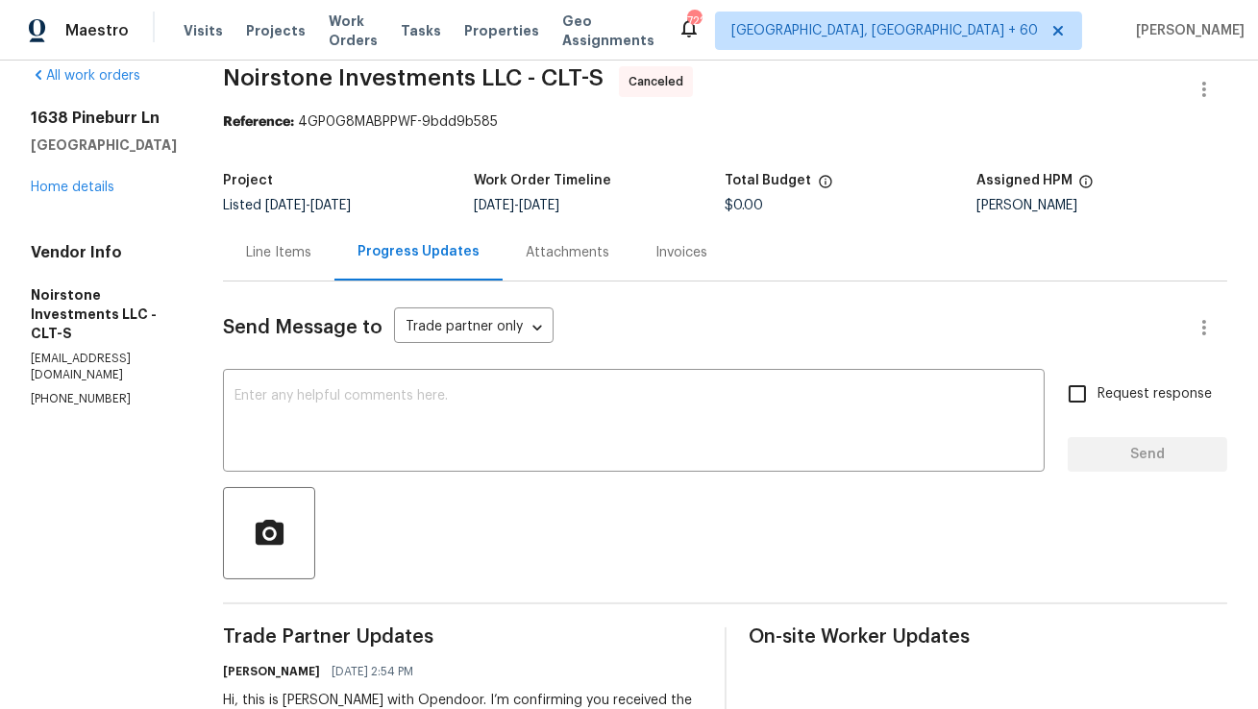
scroll to position [0, 0]
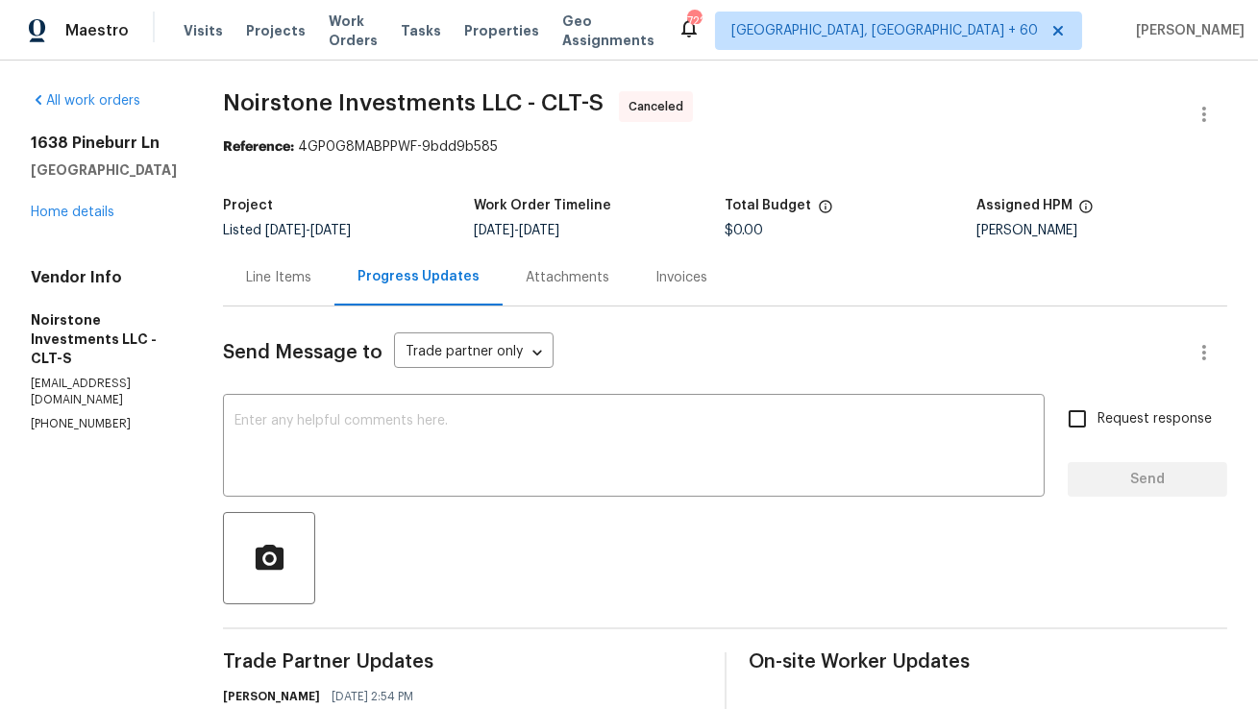
click at [291, 290] on div "Line Items" at bounding box center [278, 277] width 111 height 57
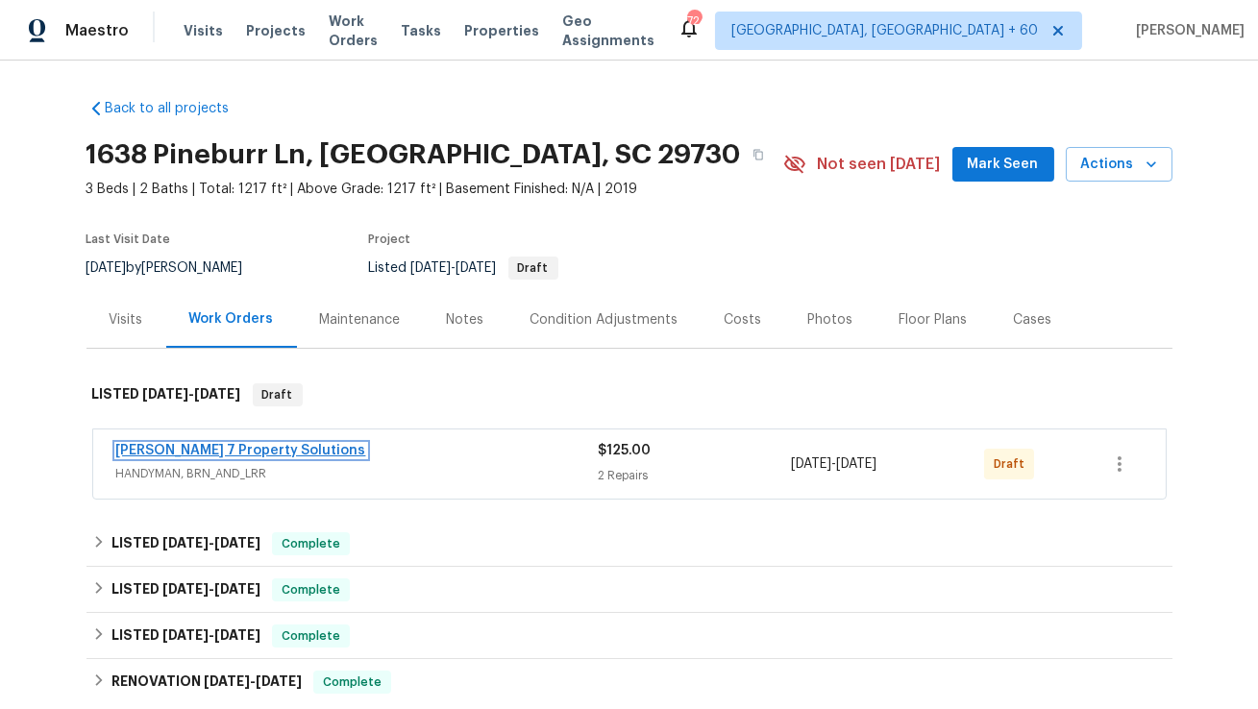
click at [247, 446] on link "[PERSON_NAME] 7 Property Solutions" at bounding box center [241, 450] width 250 height 13
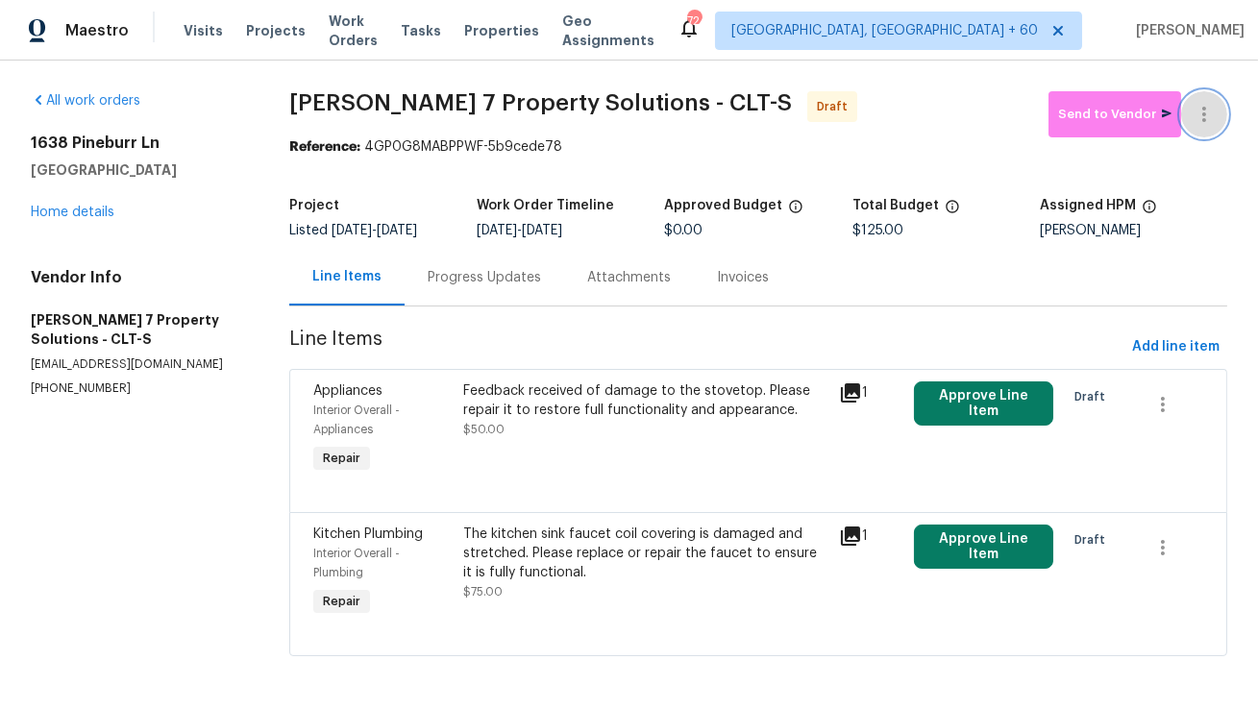
click at [1210, 128] on button "button" at bounding box center [1204, 114] width 46 height 46
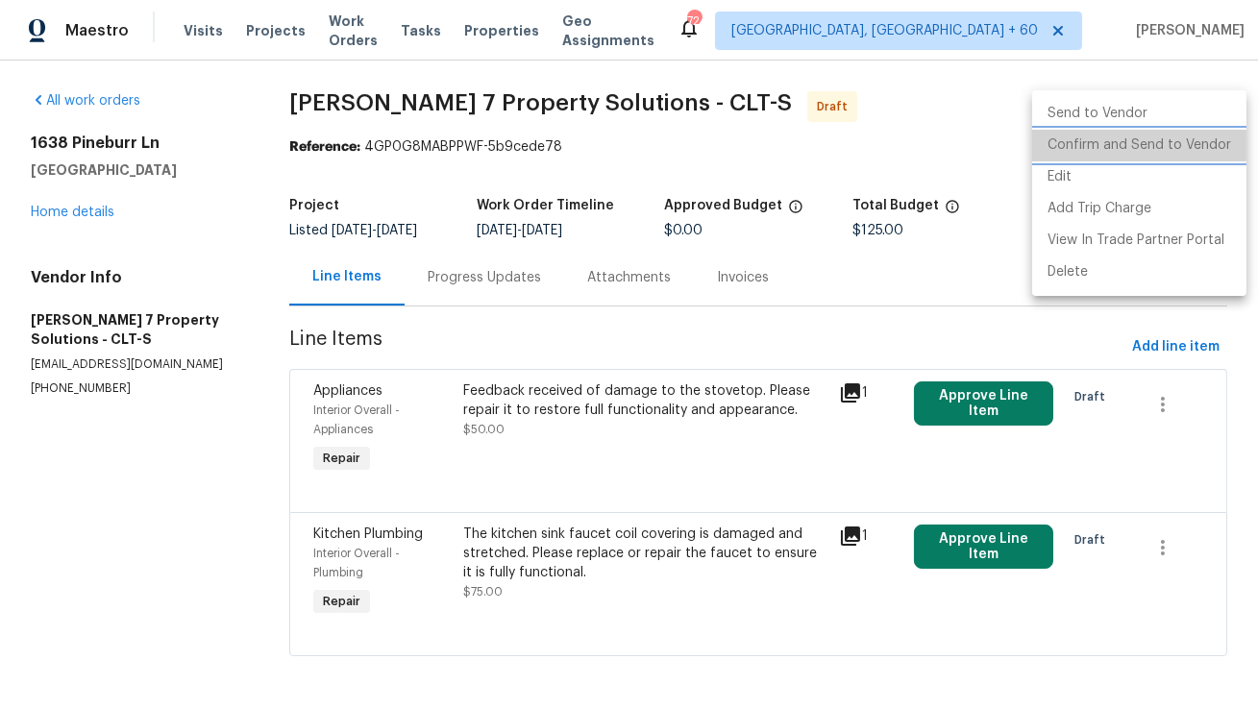
click at [1196, 149] on li "Confirm and Send to Vendor" at bounding box center [1139, 146] width 214 height 32
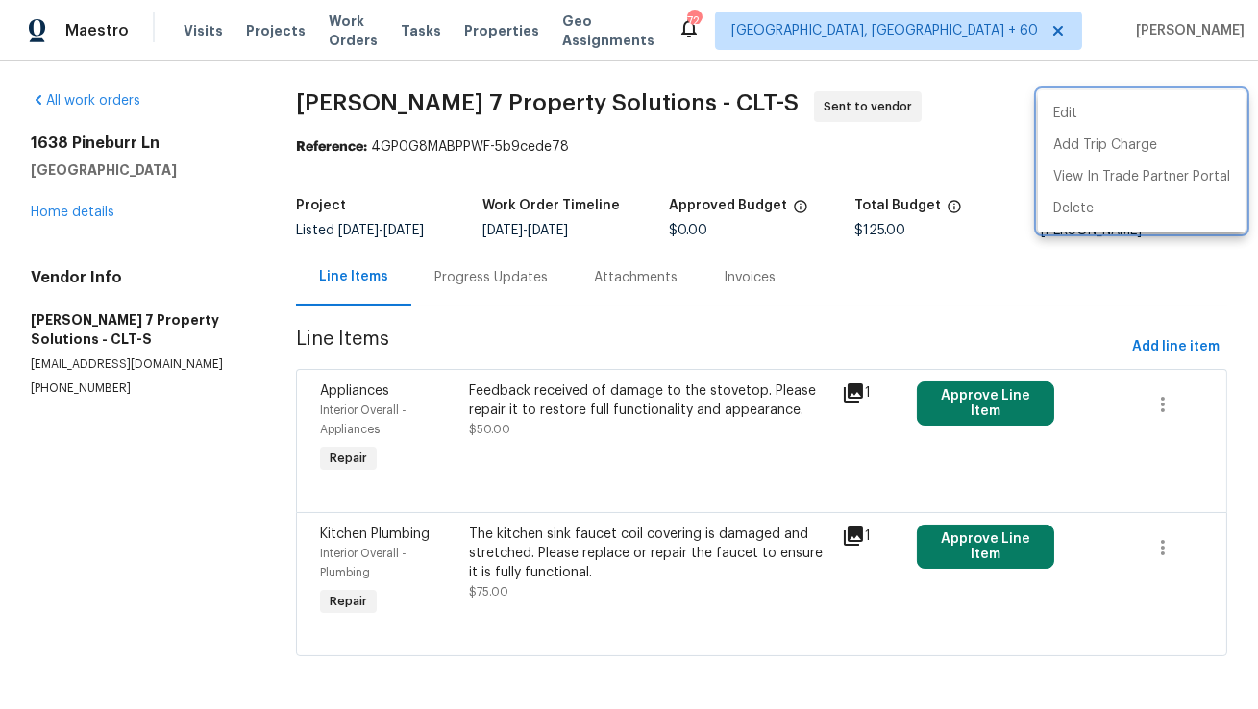
click at [472, 285] on div at bounding box center [629, 354] width 1258 height 709
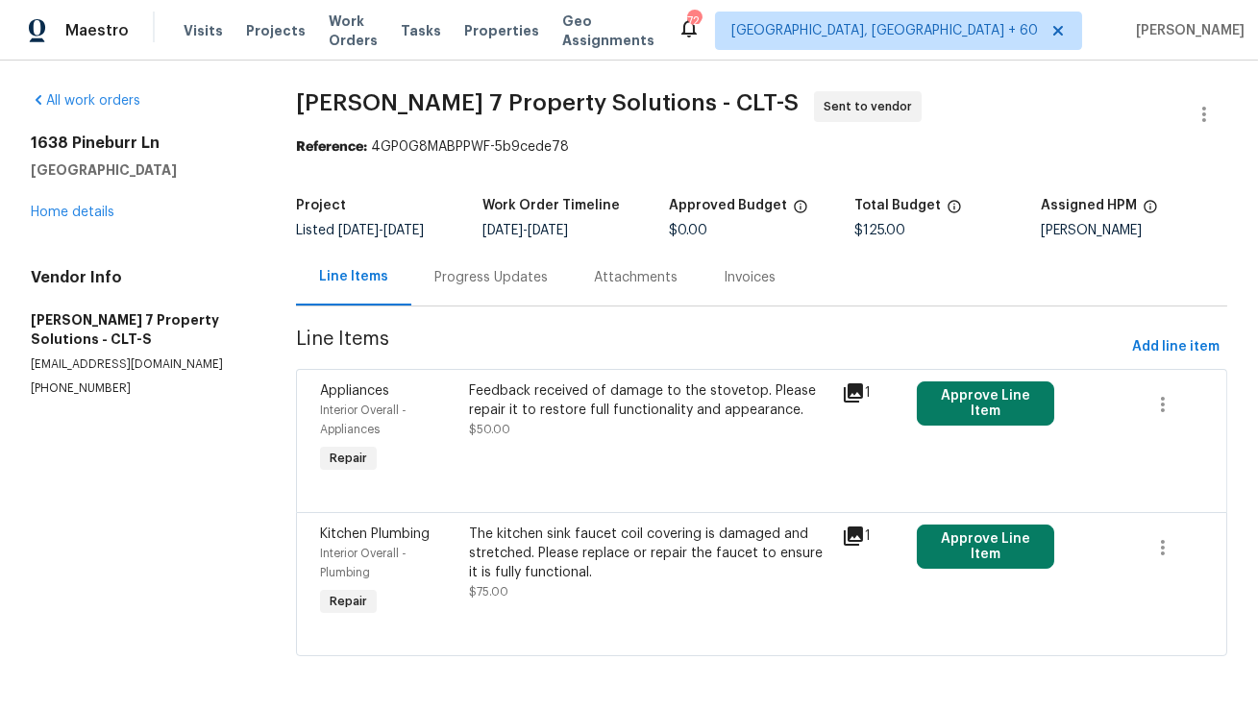
click at [491, 275] on div "Progress Updates" at bounding box center [490, 277] width 113 height 19
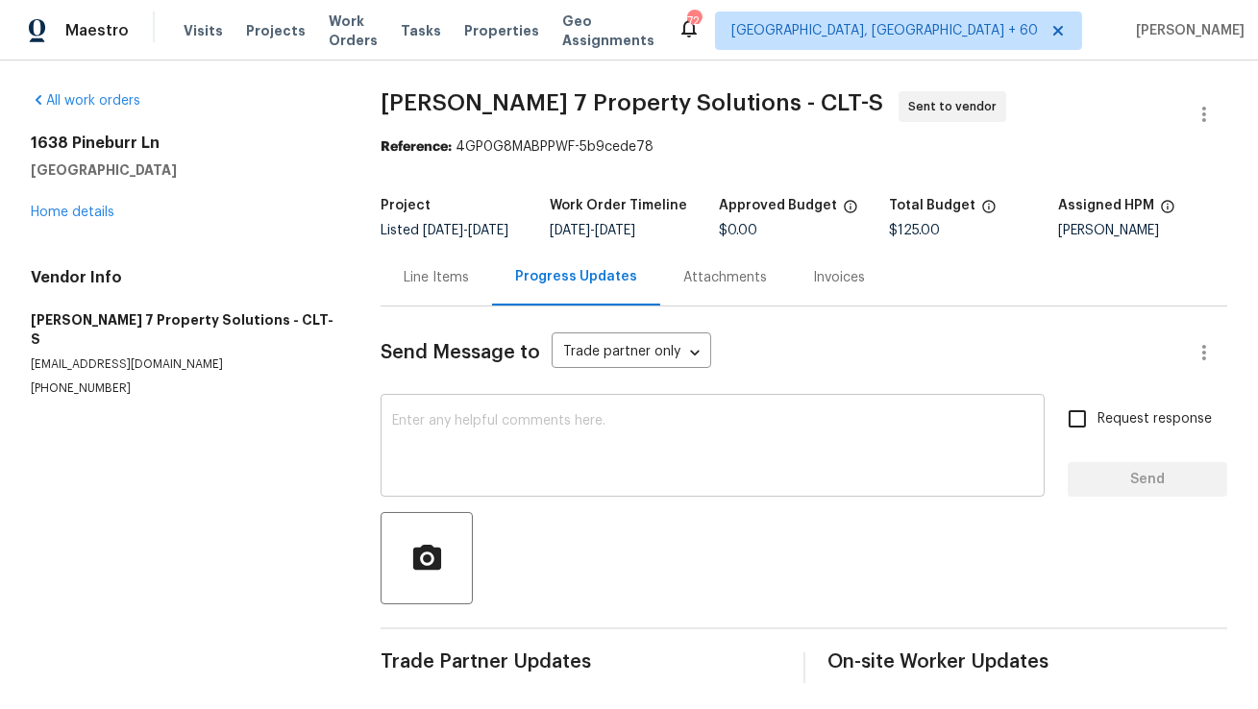
click at [490, 468] on textarea at bounding box center [712, 447] width 641 height 67
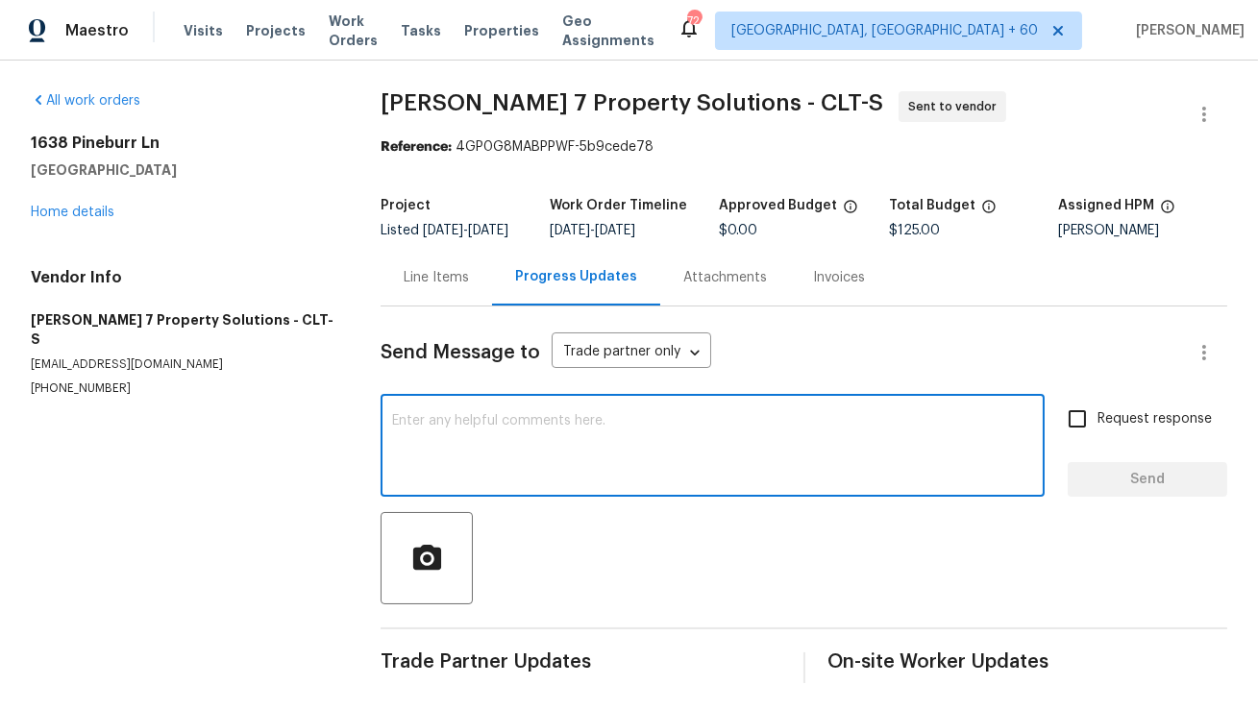
paste textarea "Hi, this is Anthony with Opendoor. I’m confirming you received the WO for the p…"
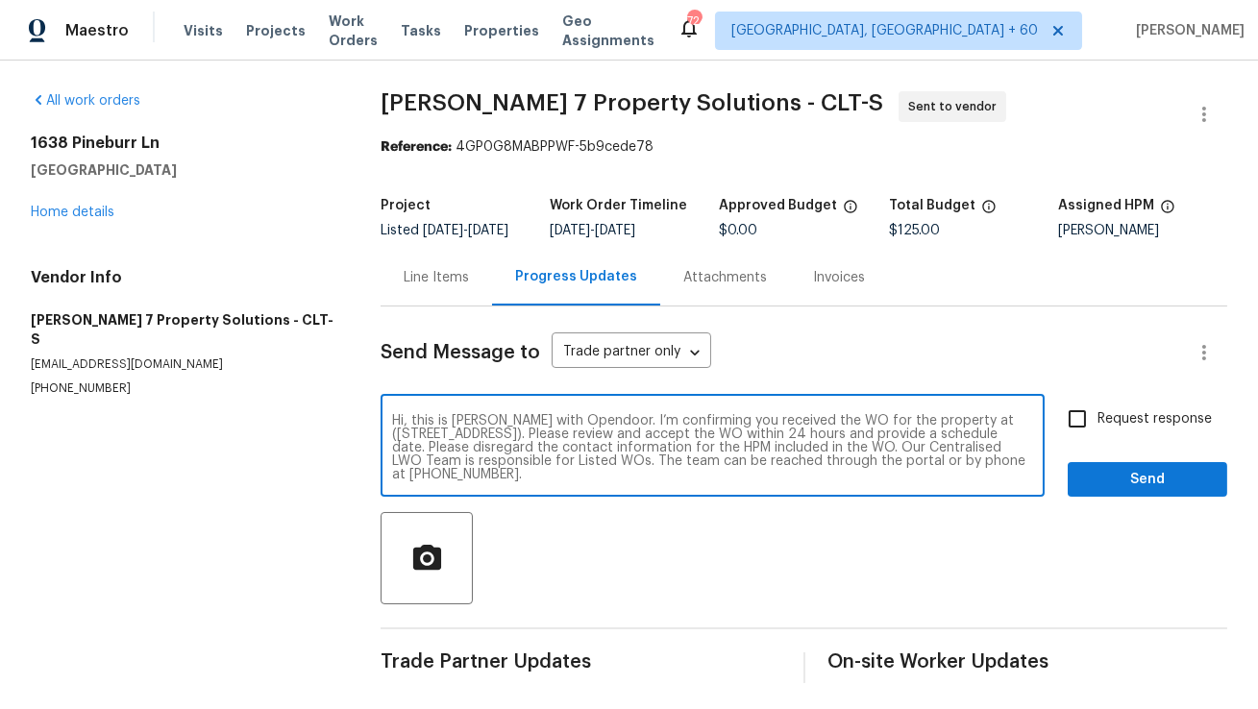
type textarea "Hi, this is Anthony with Opendoor. I’m confirming you received the WO for the p…"
click at [1091, 437] on input "Request response" at bounding box center [1077, 419] width 40 height 40
checkbox input "true"
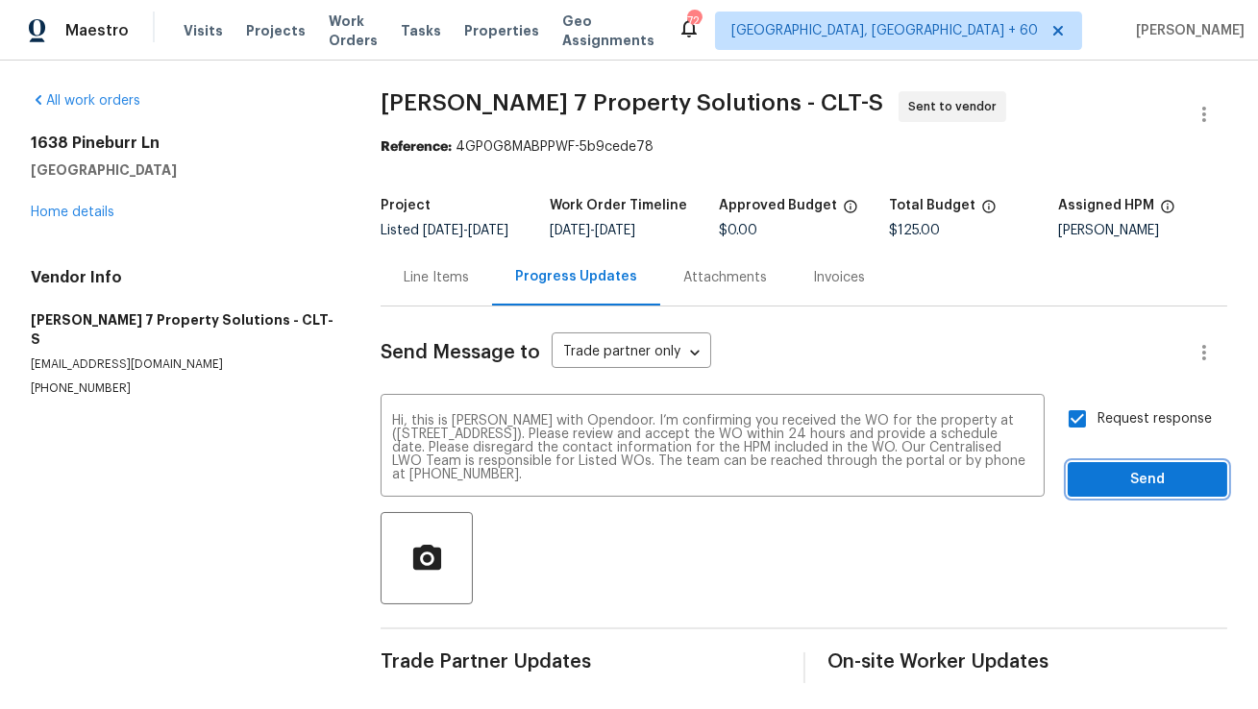
click at [1112, 492] on span "Send" at bounding box center [1147, 480] width 129 height 24
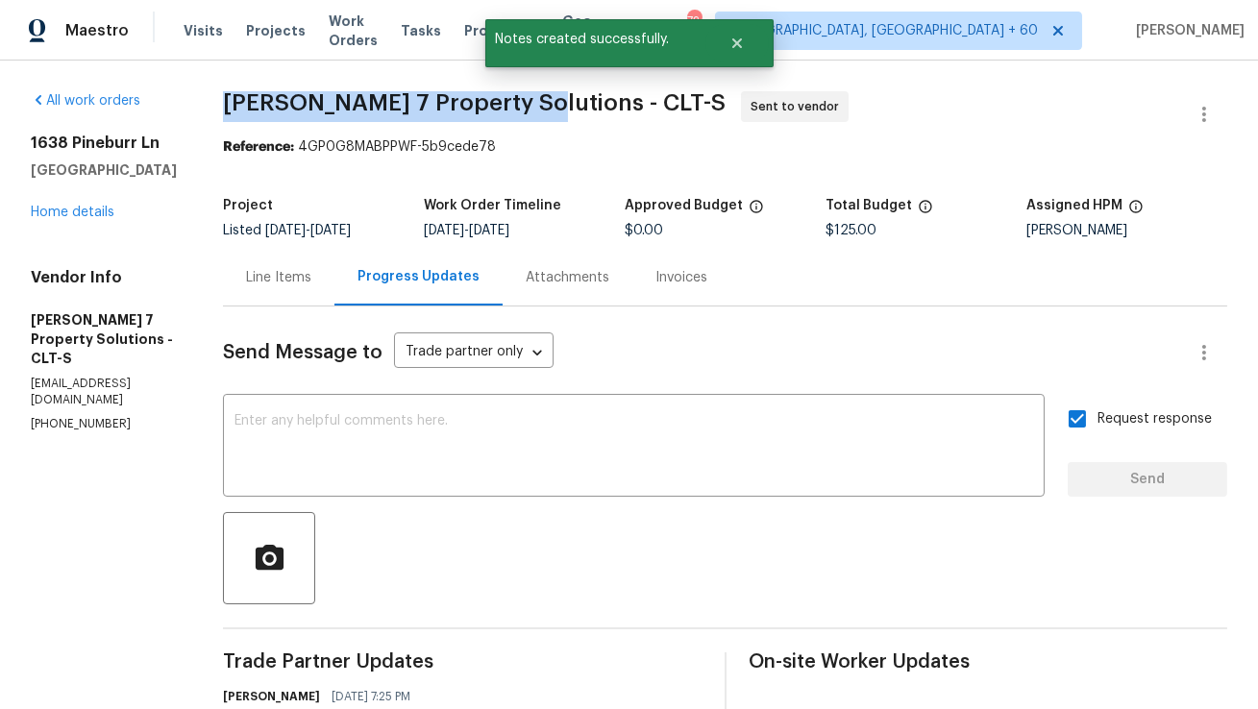
copy span "Harris 7 Property Solutions"
drag, startPoint x: 255, startPoint y: 99, endPoint x: 544, endPoint y: 98, distance: 289.3
click at [544, 98] on span "Harris 7 Property Solutions - CLT-S" at bounding box center [474, 102] width 503 height 23
